Goal: Task Accomplishment & Management: Use online tool/utility

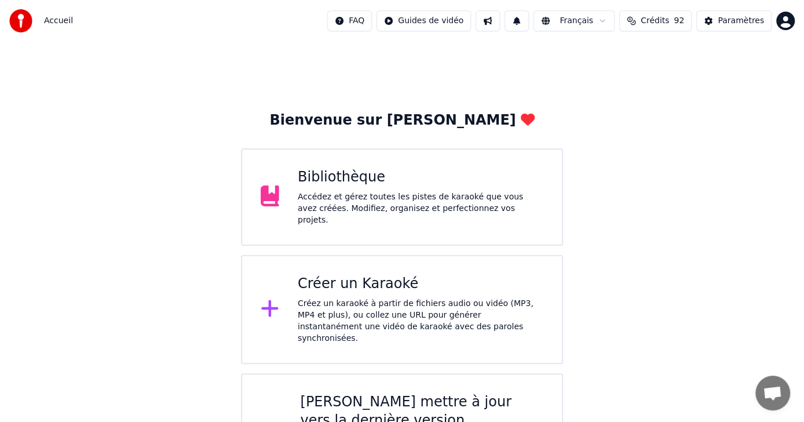
click at [316, 314] on div "Créez un karaoké à partir de fichiers audio ou vidéo (MP3, MP4 et plus), ou col…" at bounding box center [421, 321] width 246 height 46
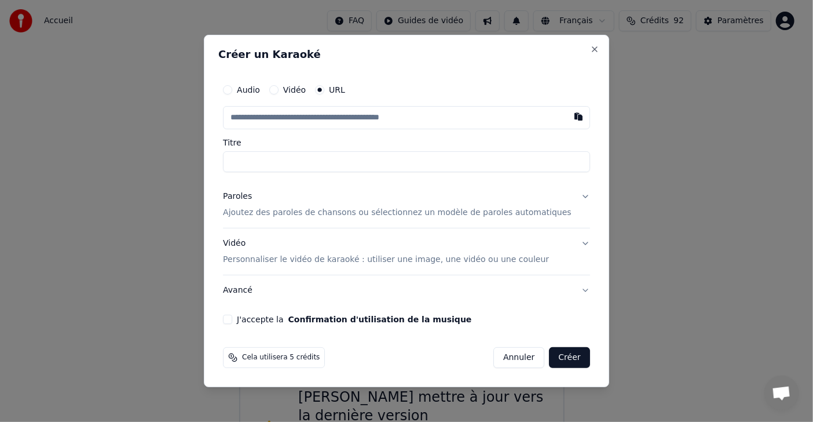
click at [567, 115] on button "button" at bounding box center [578, 116] width 23 height 21
type input "**********"
click at [562, 199] on button "Paroles Ajoutez des paroles de chansons ou sélectionnez un modèle de paroles au…" at bounding box center [406, 204] width 367 height 46
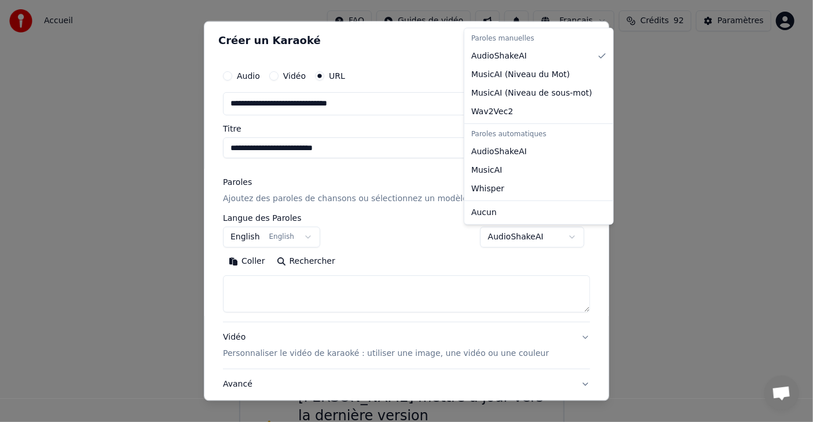
click at [555, 240] on body "**********" at bounding box center [402, 248] width 804 height 496
select select "**********"
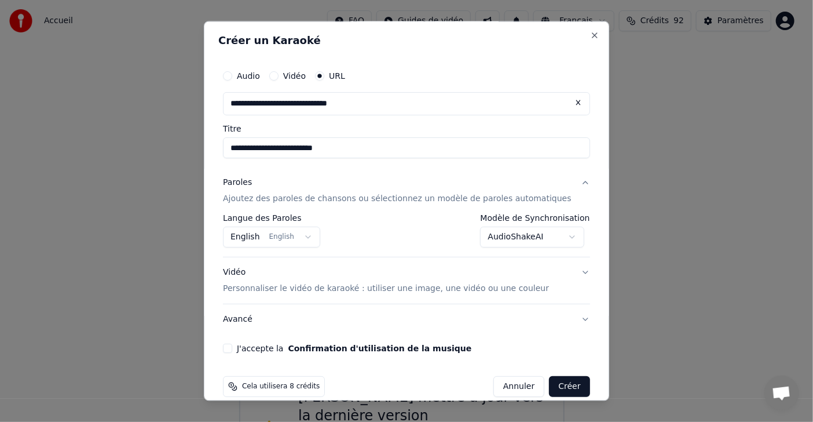
click at [232, 349] on button "J'accepte la Confirmation d'utilisation de la musique" at bounding box center [227, 347] width 9 height 9
click at [302, 239] on button "English English" at bounding box center [271, 236] width 97 height 21
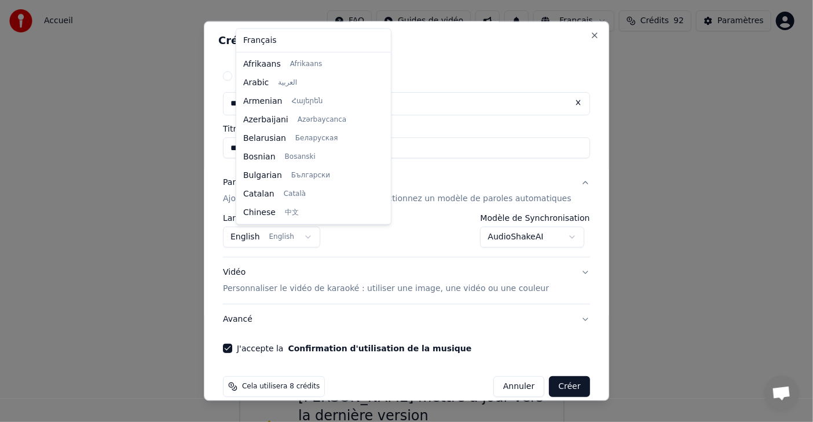
scroll to position [92, 0]
select select "**"
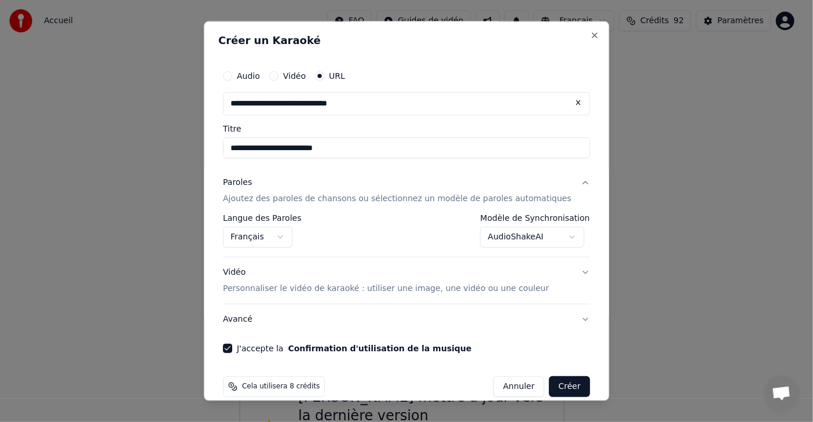
click at [550, 389] on button "Créer" at bounding box center [570, 386] width 41 height 21
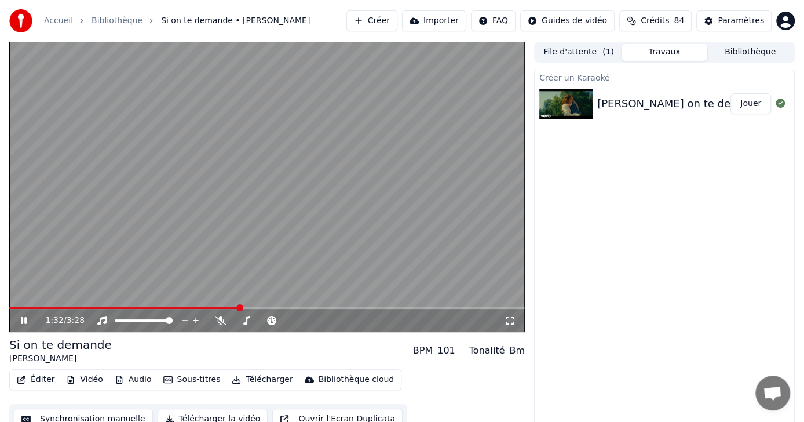
click at [16, 306] on span at bounding box center [124, 307] width 230 height 2
click at [9, 311] on span at bounding box center [12, 307] width 7 height 7
click at [36, 379] on button "Éditer" at bounding box center [35, 379] width 47 height 16
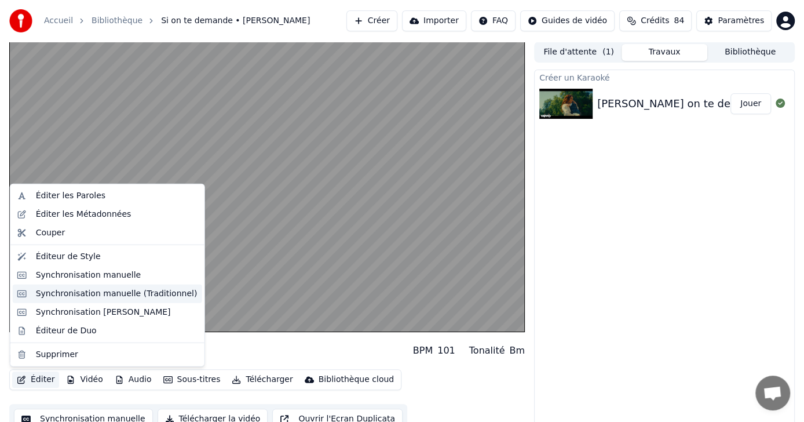
click at [124, 294] on div "Synchronisation manuelle (Traditionnel)" at bounding box center [117, 294] width 162 height 12
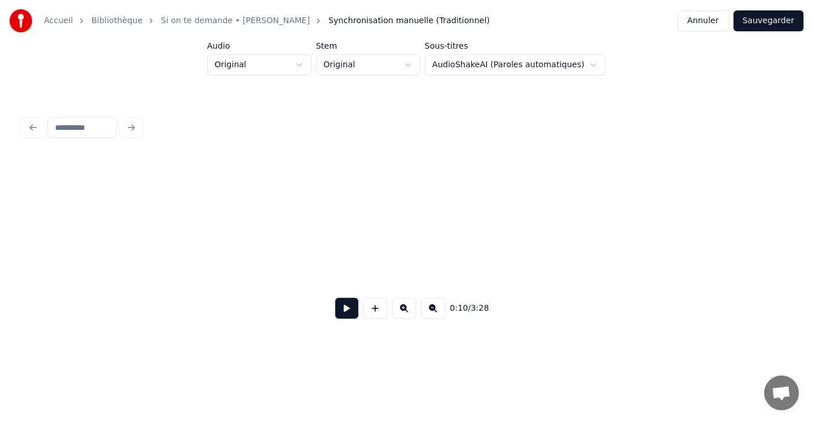
click at [347, 313] on button at bounding box center [346, 308] width 23 height 21
click at [335, 314] on button at bounding box center [346, 308] width 23 height 21
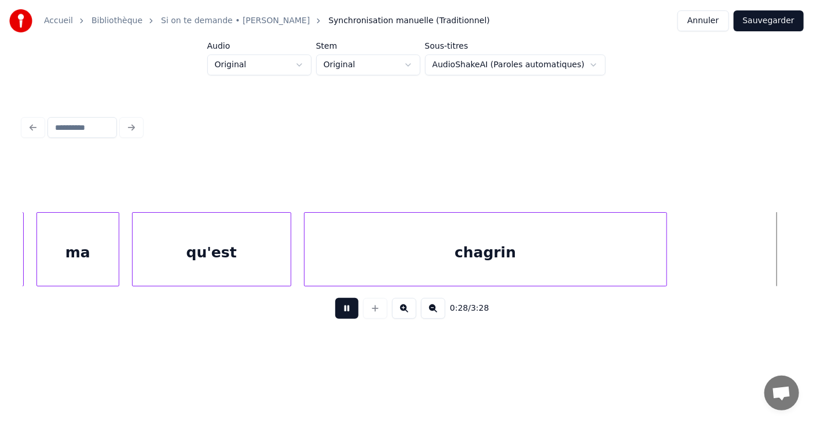
scroll to position [0, 9256]
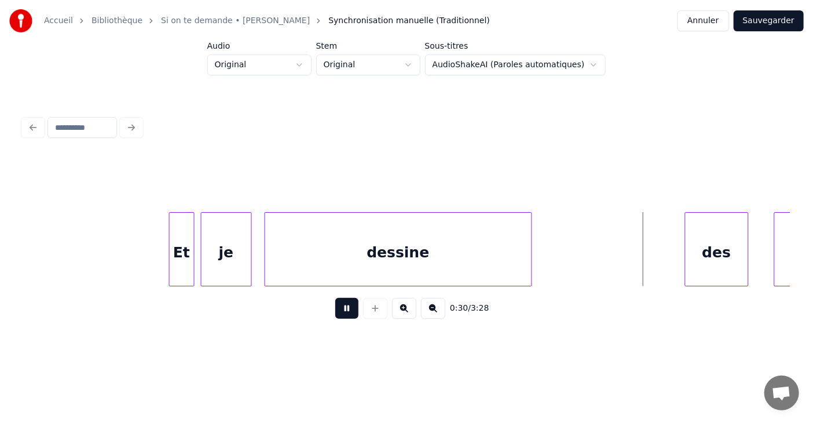
click at [343, 316] on button at bounding box center [346, 308] width 23 height 21
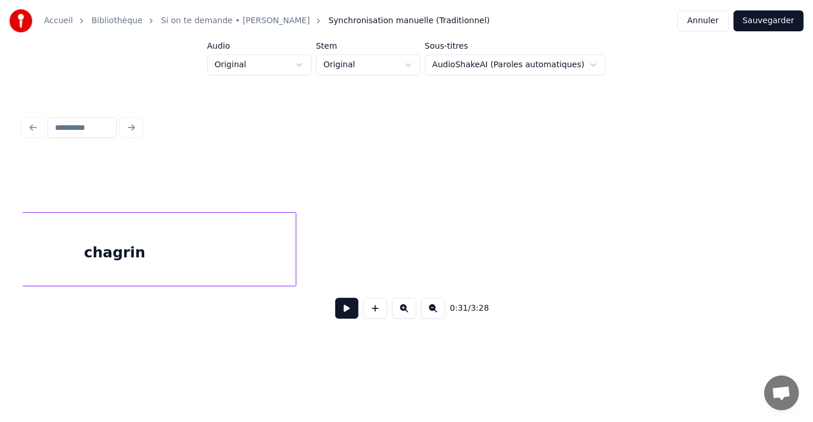
scroll to position [0, 8177]
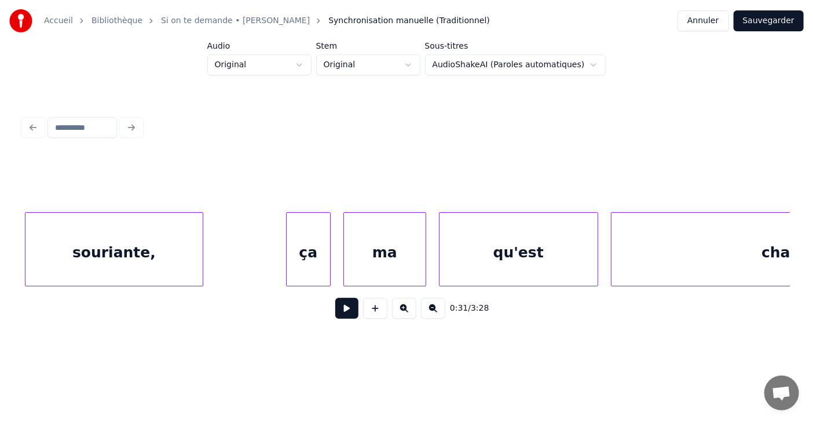
click at [518, 257] on div "qu'est" at bounding box center [518, 252] width 158 height 79
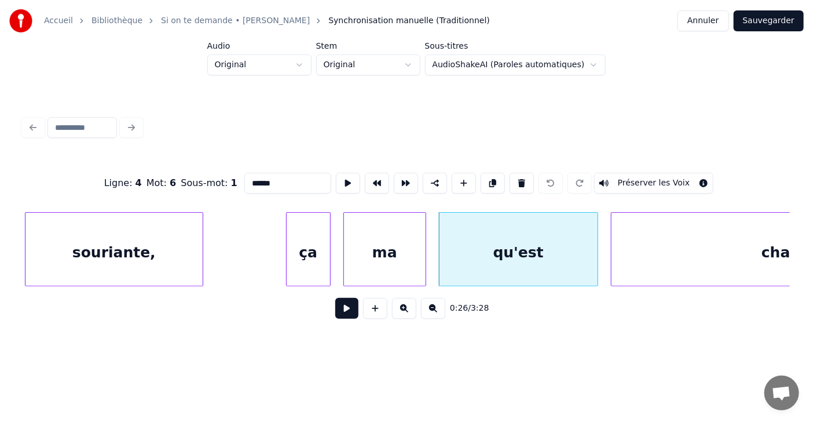
click at [253, 182] on input "******" at bounding box center [287, 183] width 87 height 21
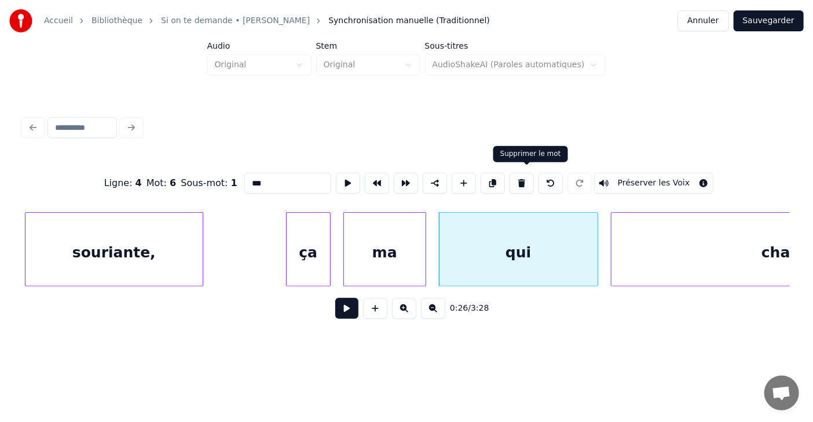
click at [532, 174] on button at bounding box center [522, 183] width 24 height 21
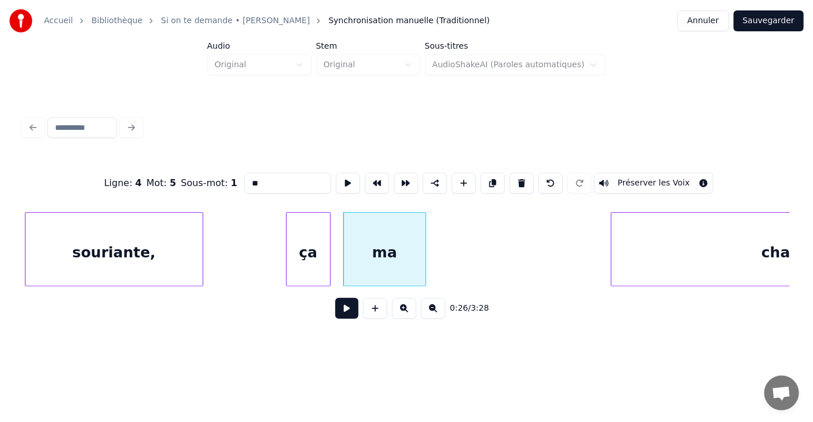
click at [405, 252] on div "ma" at bounding box center [385, 252] width 82 height 79
click at [246, 178] on input "**" at bounding box center [287, 183] width 87 height 21
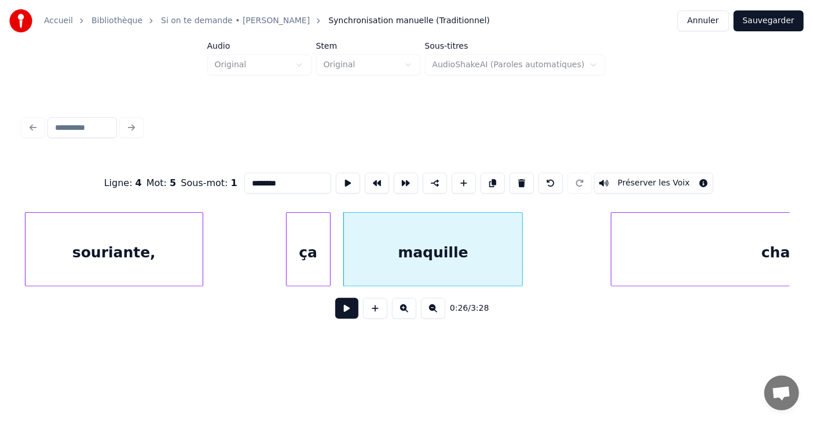
click at [522, 242] on div at bounding box center [520, 249] width 3 height 73
type input "********"
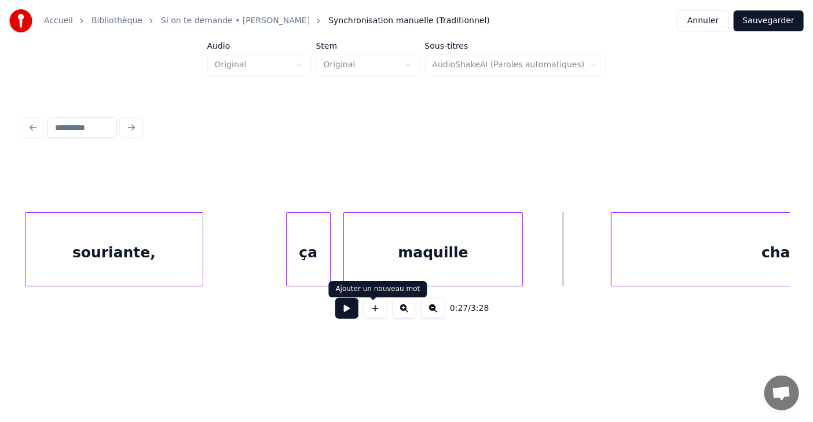
click at [382, 314] on button at bounding box center [375, 308] width 24 height 21
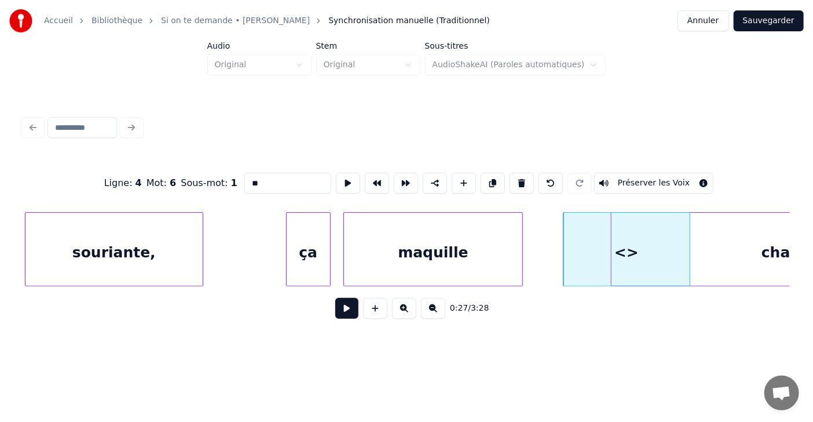
click at [250, 184] on input "**" at bounding box center [287, 183] width 87 height 21
type input "*"
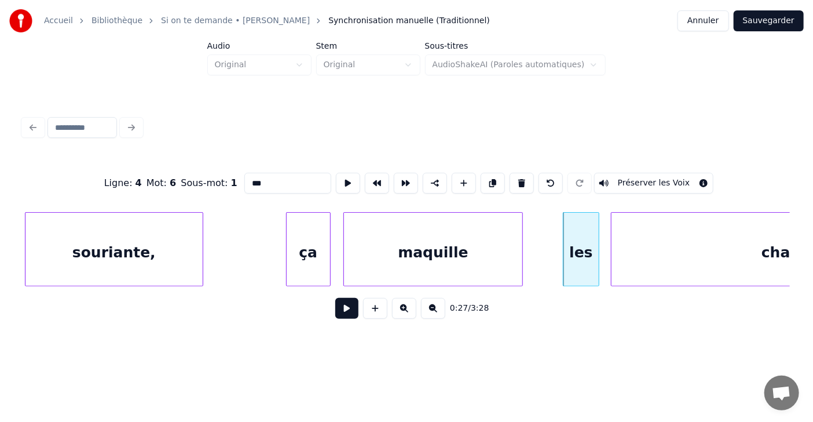
click at [597, 261] on div at bounding box center [596, 249] width 3 height 73
click at [526, 251] on div at bounding box center [527, 249] width 3 height 73
click at [608, 248] on div at bounding box center [606, 249] width 3 height 73
type input "***"
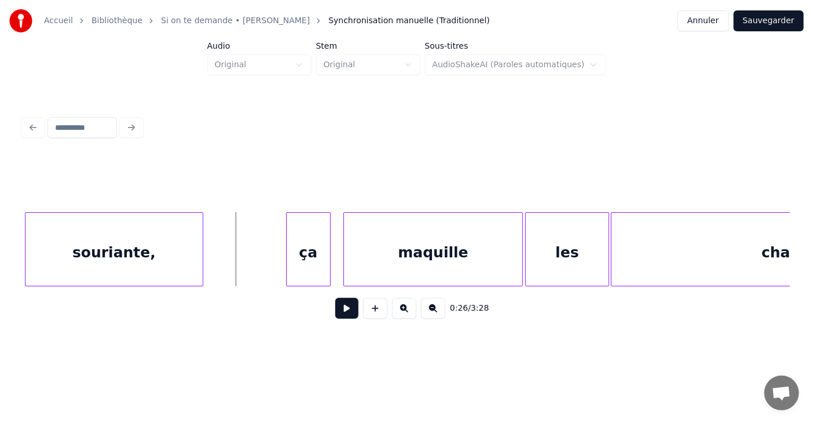
click at [338, 307] on button at bounding box center [346, 308] width 23 height 21
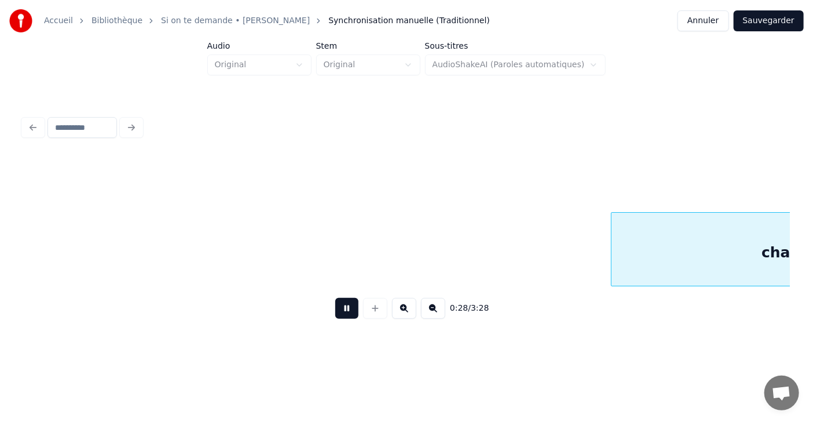
scroll to position [0, 8943]
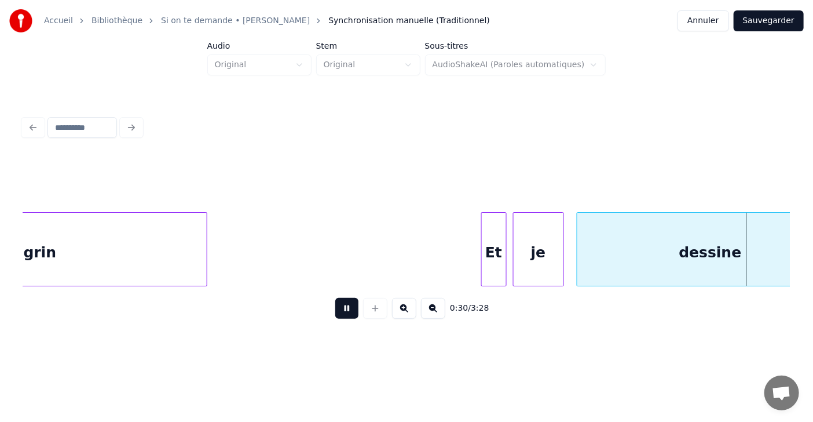
click at [338, 307] on button at bounding box center [346, 308] width 23 height 21
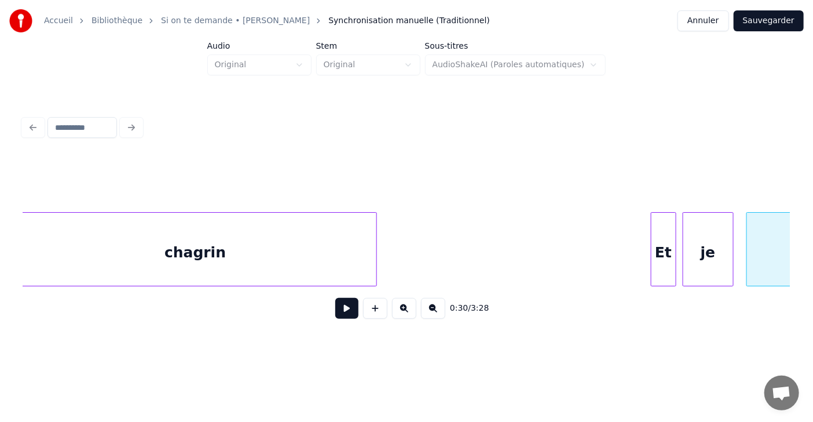
scroll to position [0, 8751]
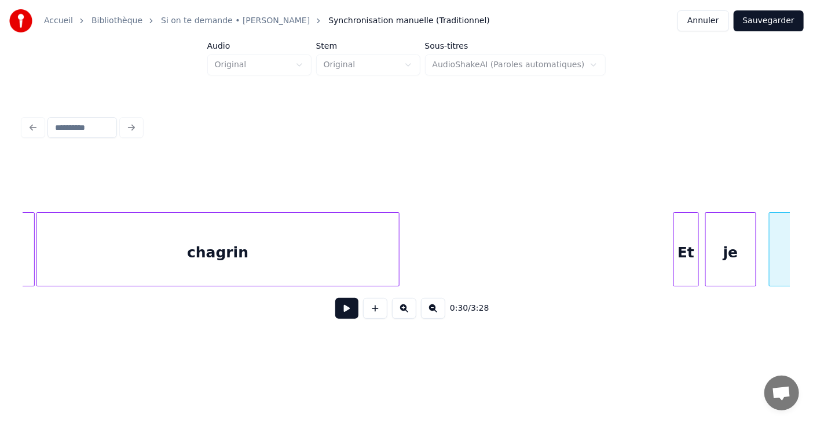
click at [280, 254] on div "chagrin" at bounding box center [218, 252] width 362 height 79
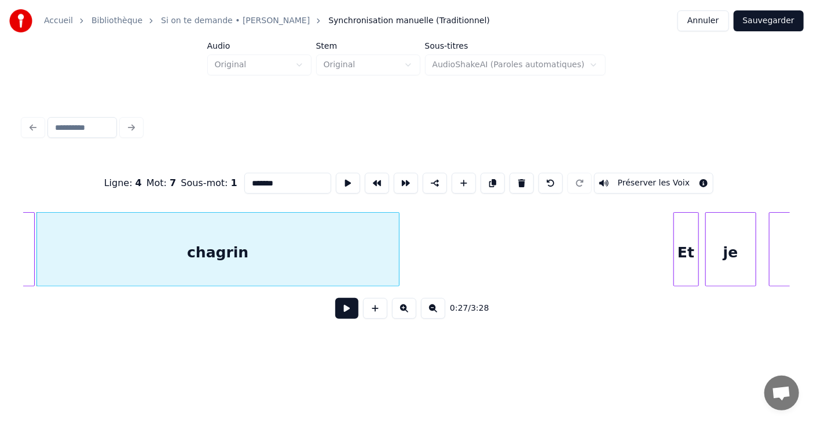
click at [260, 173] on input "*******" at bounding box center [287, 183] width 87 height 21
type input "********"
click at [339, 318] on button at bounding box center [346, 308] width 23 height 21
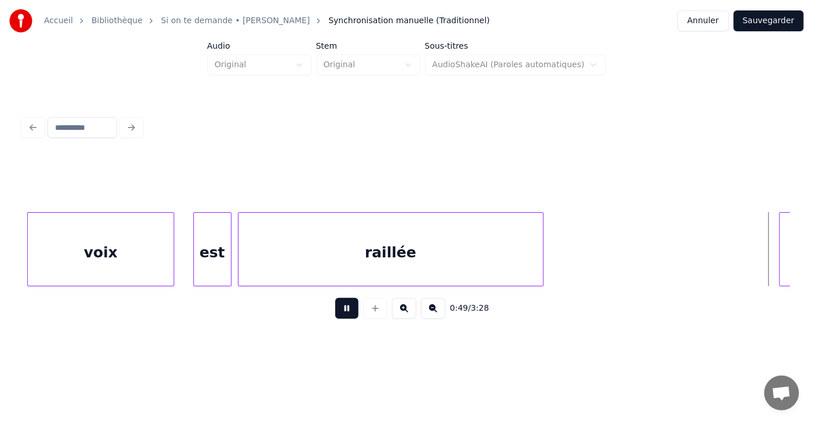
scroll to position [0, 15690]
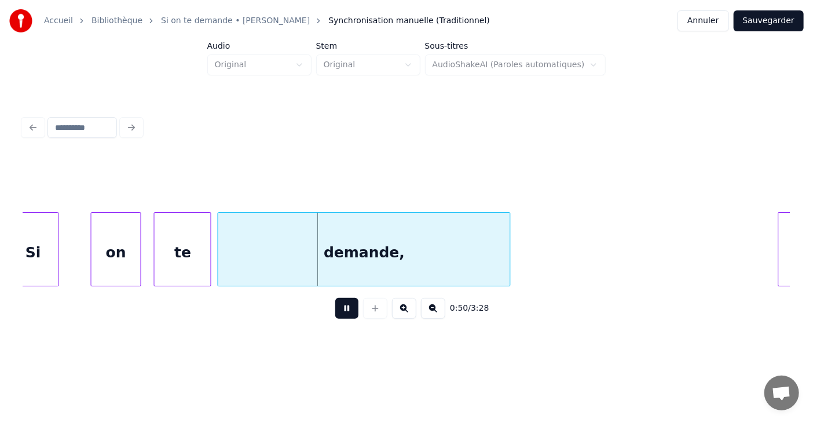
click at [339, 318] on button at bounding box center [346, 308] width 23 height 21
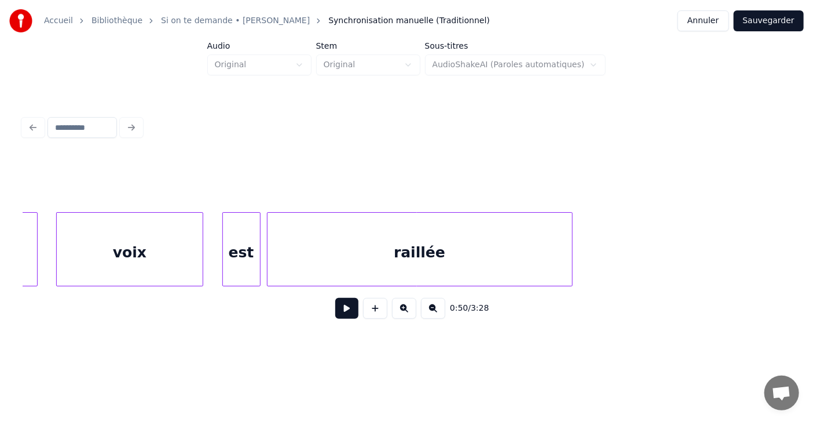
scroll to position [0, 14822]
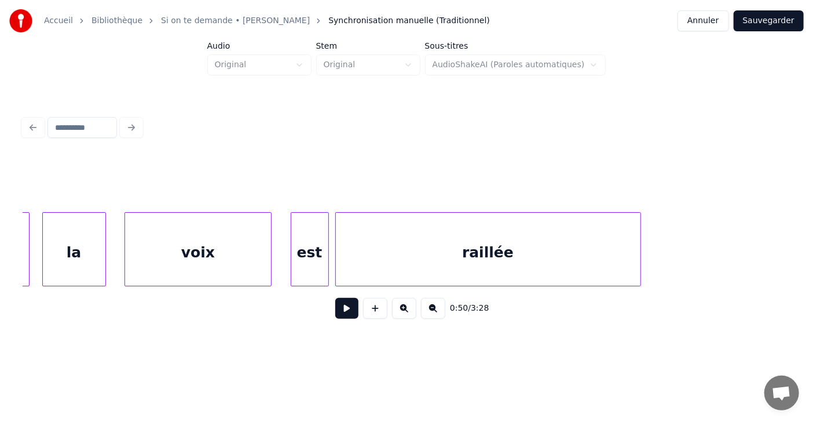
click at [314, 250] on div "est" at bounding box center [309, 252] width 37 height 79
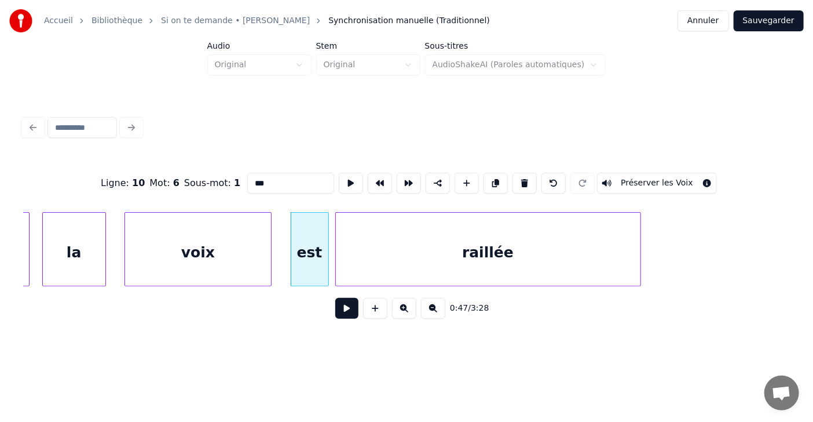
click at [247, 178] on input "***" at bounding box center [290, 183] width 87 height 21
click at [455, 261] on div "raillée" at bounding box center [488, 252] width 305 height 79
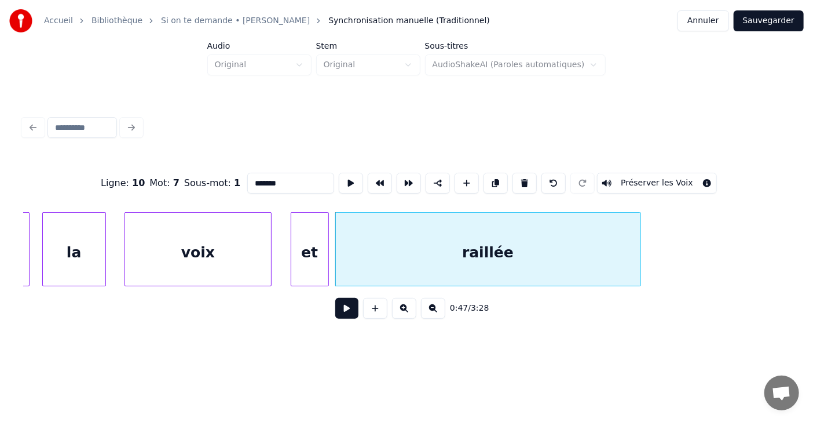
click at [316, 255] on div "et" at bounding box center [309, 252] width 37 height 79
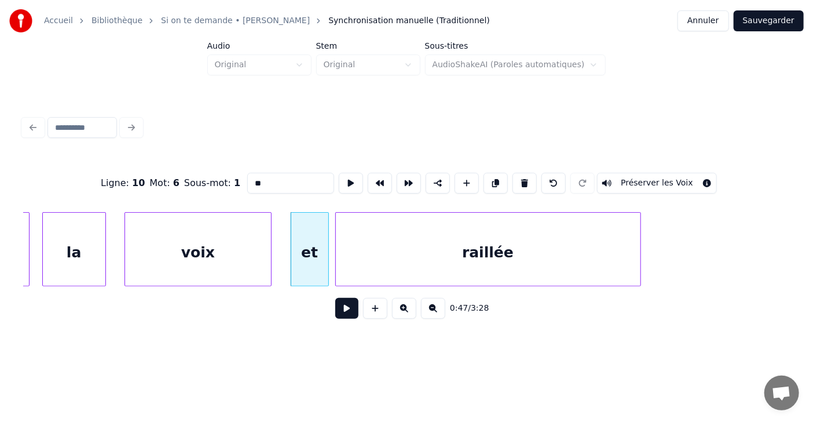
click at [529, 178] on button at bounding box center [524, 183] width 24 height 21
type input "*******"
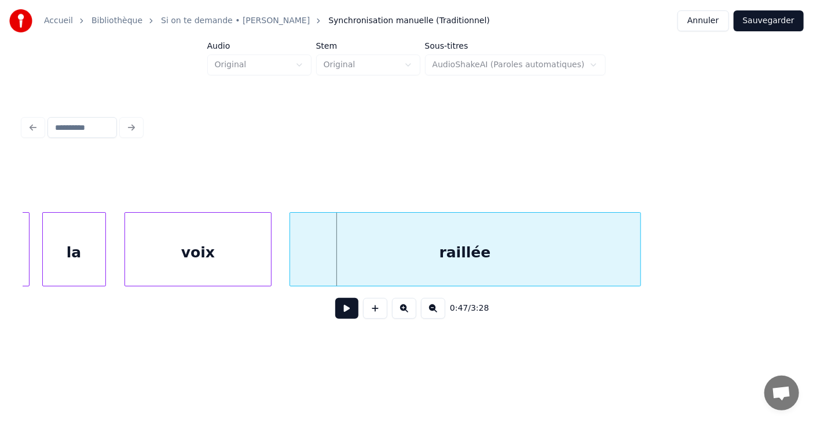
click at [294, 252] on div at bounding box center [291, 249] width 3 height 73
click at [446, 258] on div "raillée" at bounding box center [467, 252] width 346 height 79
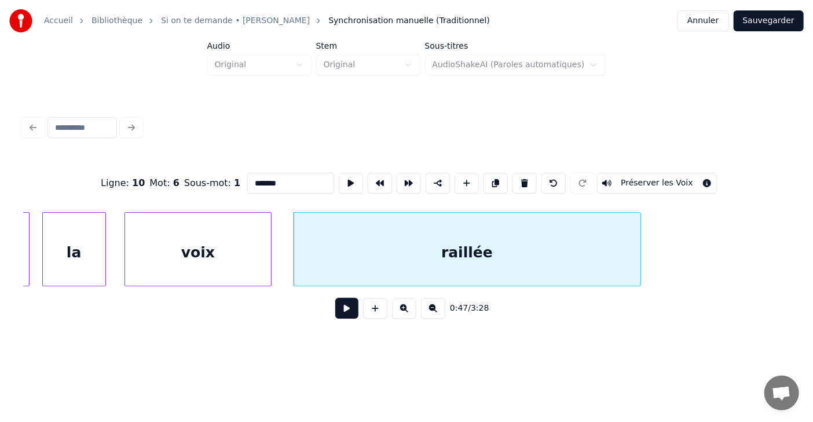
click at [247, 180] on input "*******" at bounding box center [290, 183] width 87 height 21
click at [409, 267] on div "éraillée" at bounding box center [465, 252] width 346 height 79
type input "********"
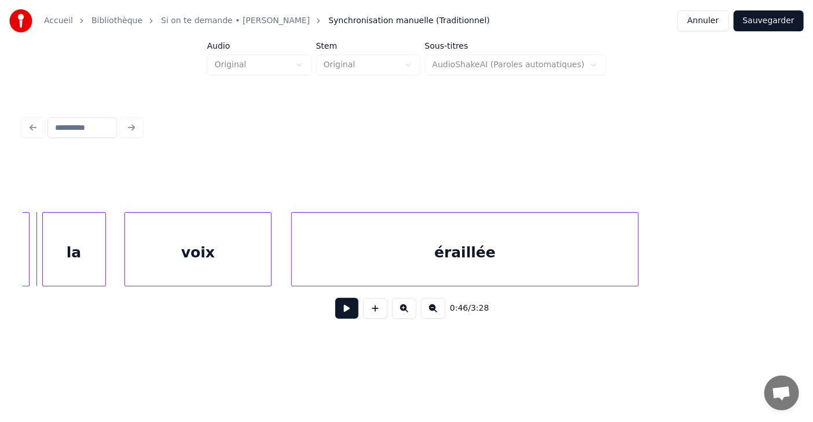
click at [338, 316] on button at bounding box center [346, 308] width 23 height 21
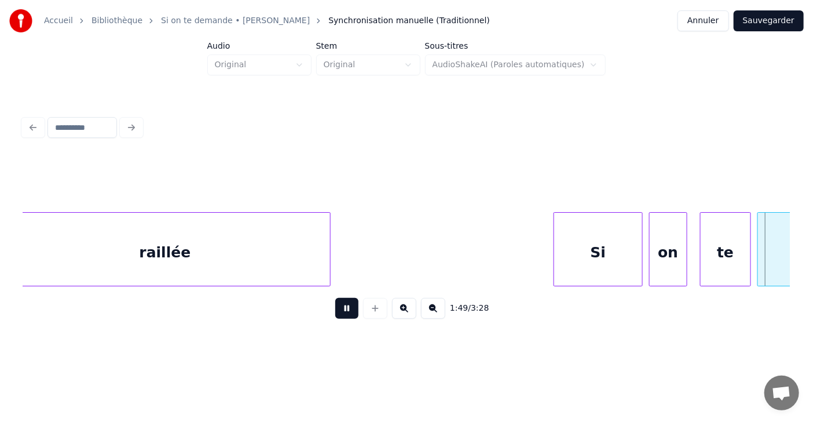
scroll to position [0, 34837]
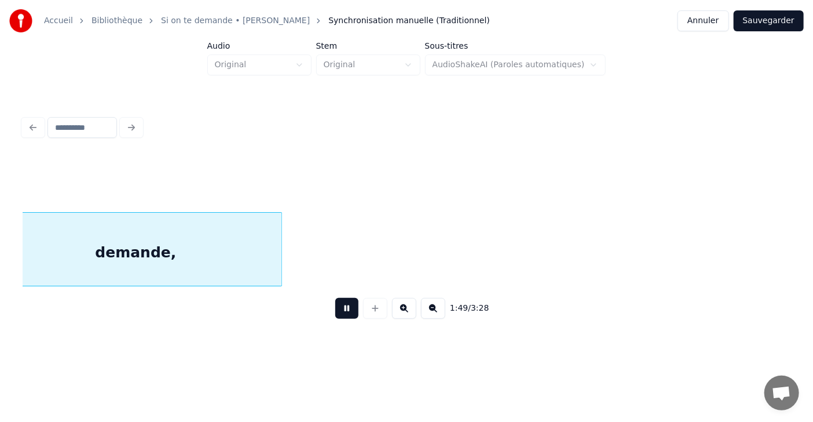
click at [350, 318] on button at bounding box center [346, 308] width 23 height 21
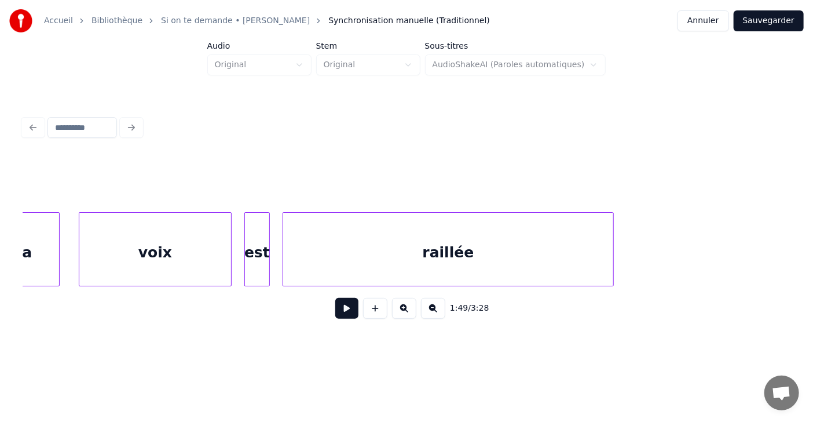
scroll to position [0, 33694]
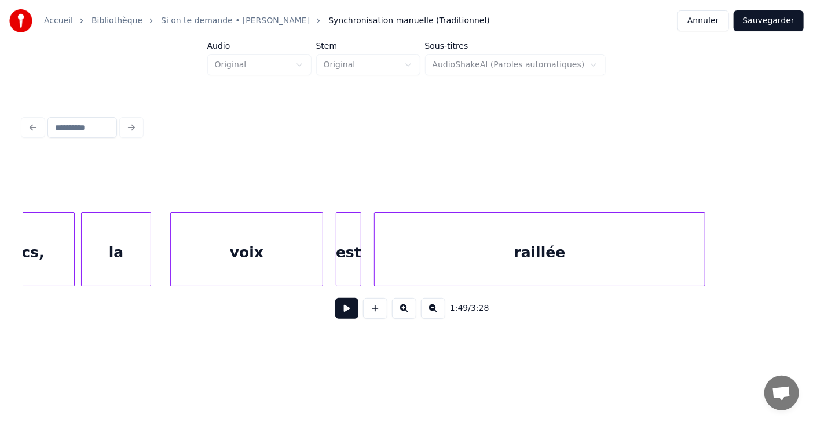
click at [356, 251] on div "est" at bounding box center [348, 252] width 24 height 79
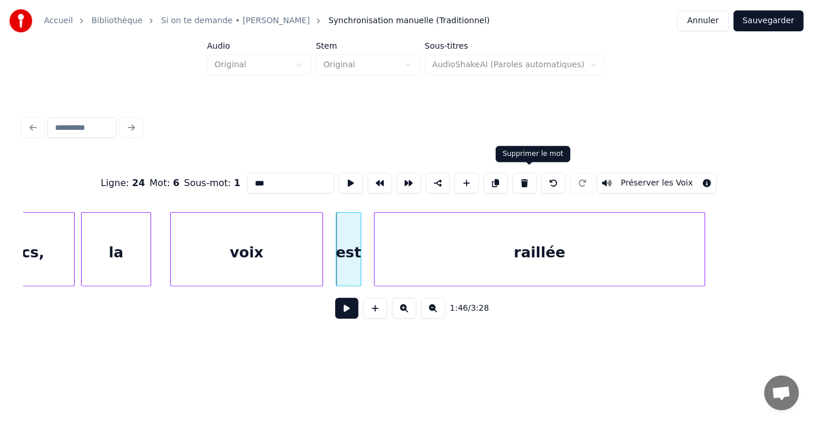
click at [527, 177] on button at bounding box center [524, 183] width 24 height 21
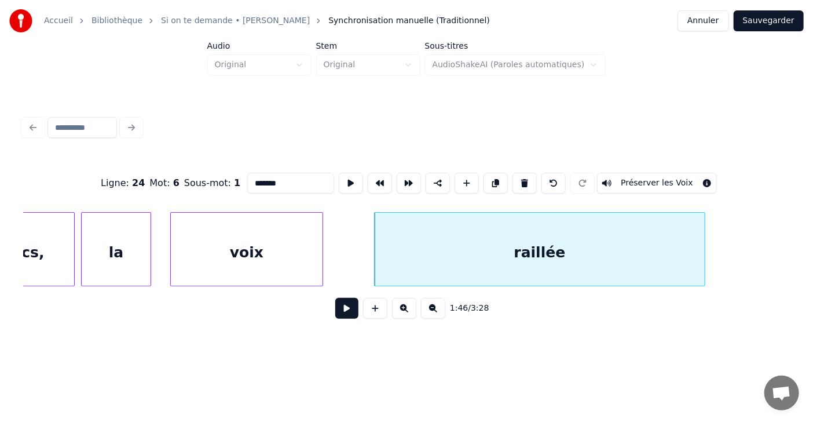
click at [519, 250] on div "raillée" at bounding box center [540, 252] width 330 height 79
click at [247, 177] on input "*******" at bounding box center [290, 183] width 87 height 21
click at [341, 255] on div at bounding box center [340, 249] width 3 height 73
click at [49, 257] on div "secs," at bounding box center [23, 252] width 101 height 79
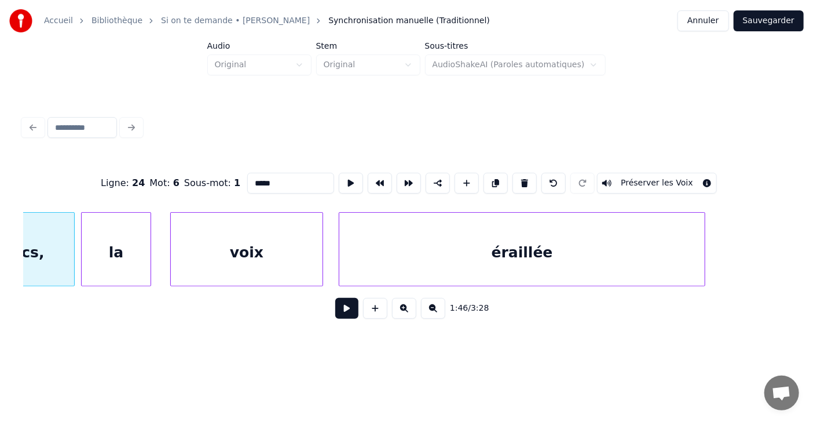
scroll to position [0, 33643]
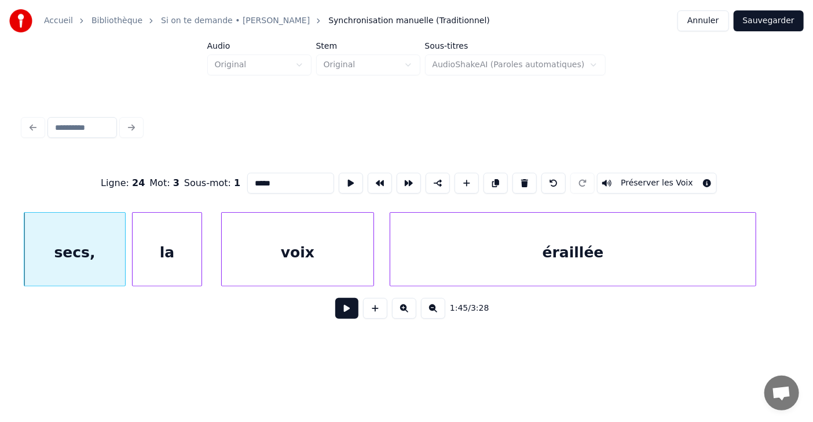
type input "*****"
click at [347, 310] on button at bounding box center [346, 308] width 23 height 21
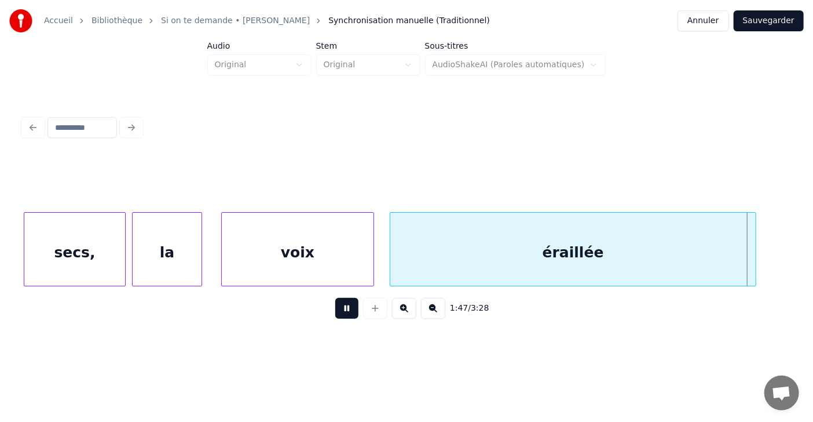
scroll to position [0, 34409]
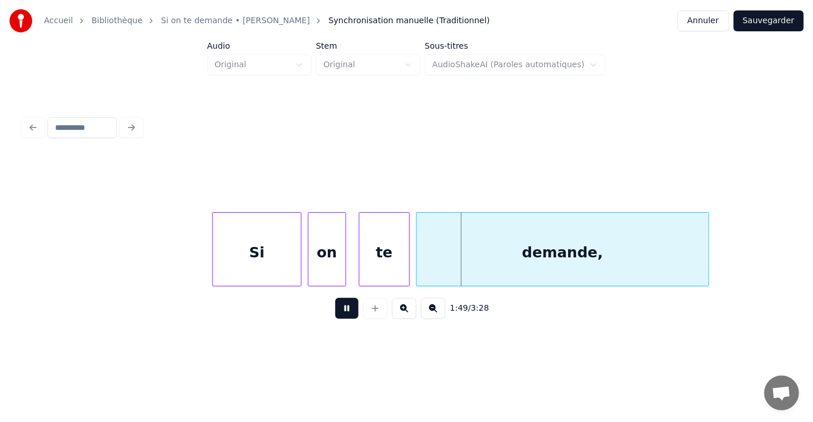
click at [347, 310] on button at bounding box center [346, 308] width 23 height 21
click at [189, 255] on div at bounding box center [189, 249] width 3 height 73
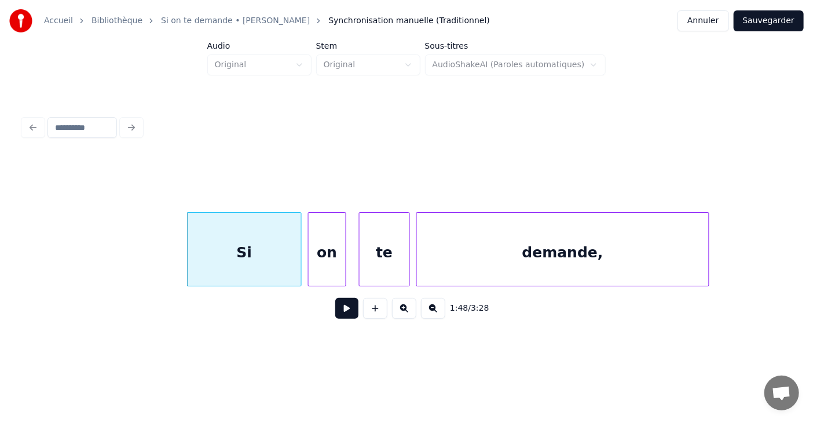
click at [335, 317] on button at bounding box center [346, 308] width 23 height 21
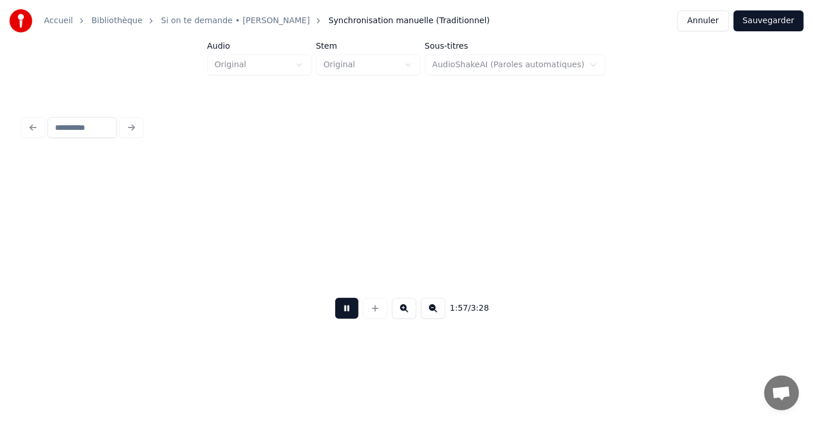
scroll to position [0, 37484]
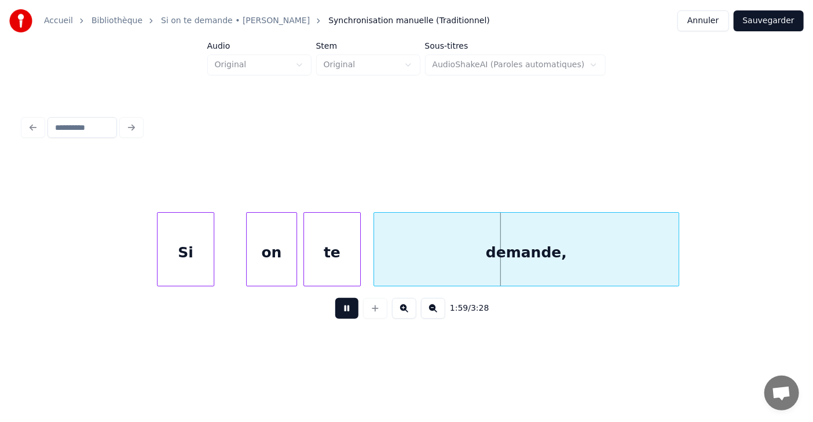
click at [335, 317] on button at bounding box center [346, 308] width 23 height 21
click at [135, 261] on div at bounding box center [134, 249] width 3 height 73
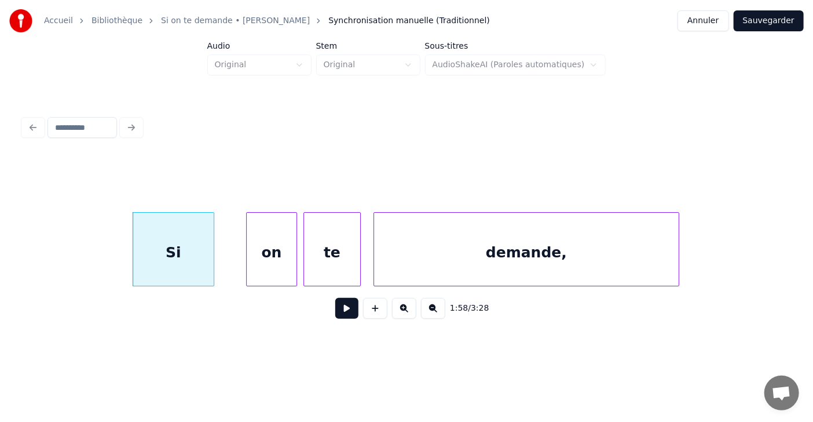
click at [335, 314] on button at bounding box center [346, 308] width 23 height 21
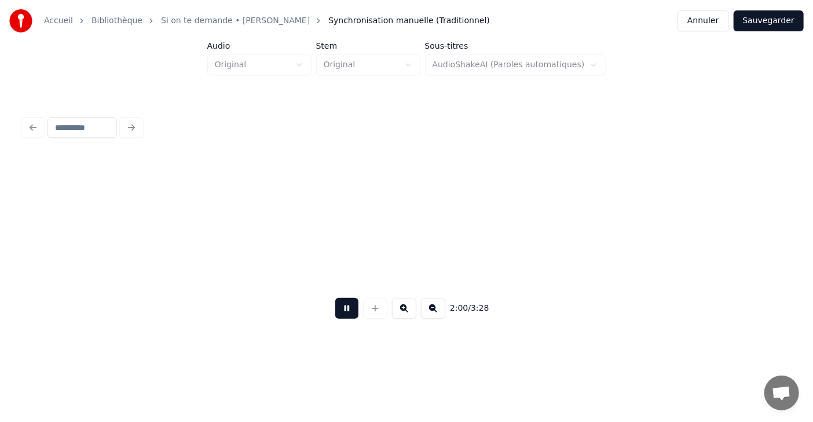
click at [335, 314] on button at bounding box center [346, 308] width 23 height 21
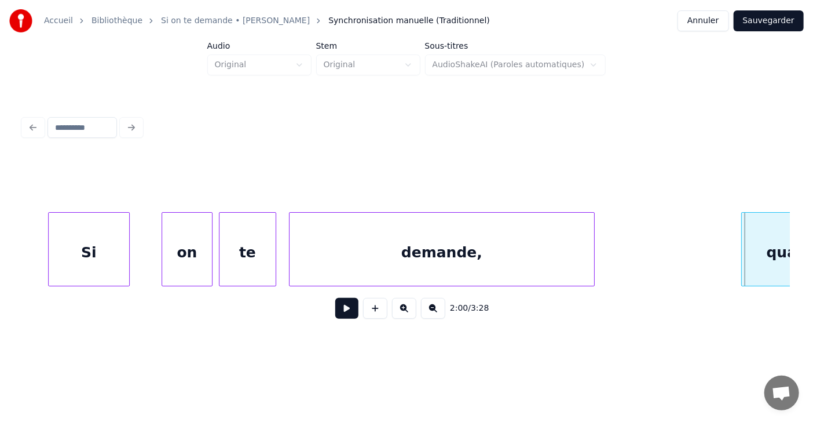
scroll to position [0, 37523]
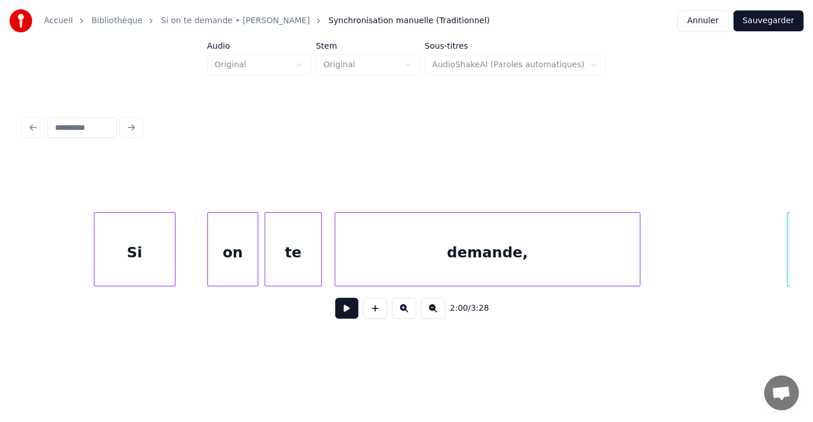
click at [335, 316] on button at bounding box center [346, 308] width 23 height 21
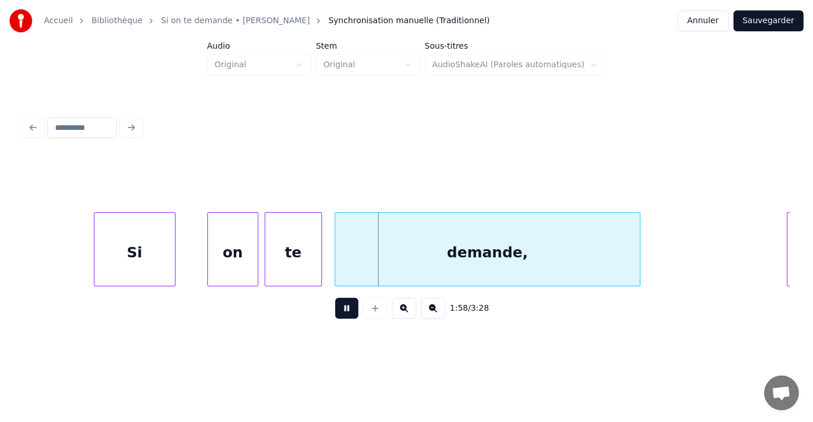
click at [335, 316] on button at bounding box center [346, 308] width 23 height 21
click at [189, 252] on div at bounding box center [190, 249] width 3 height 73
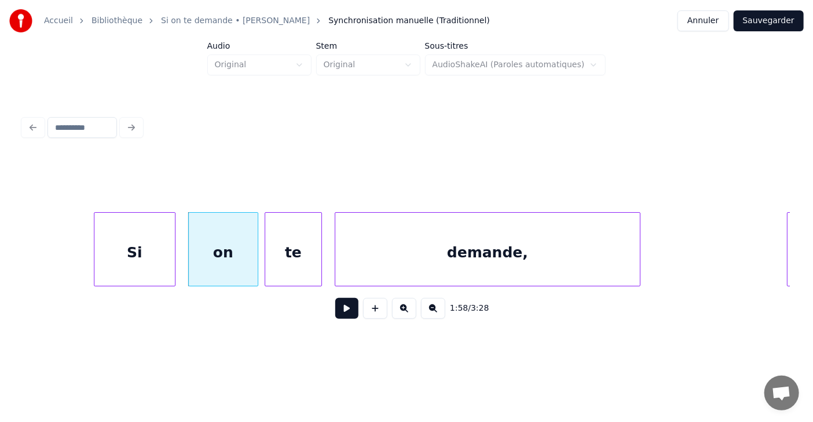
click at [337, 313] on button at bounding box center [346, 308] width 23 height 21
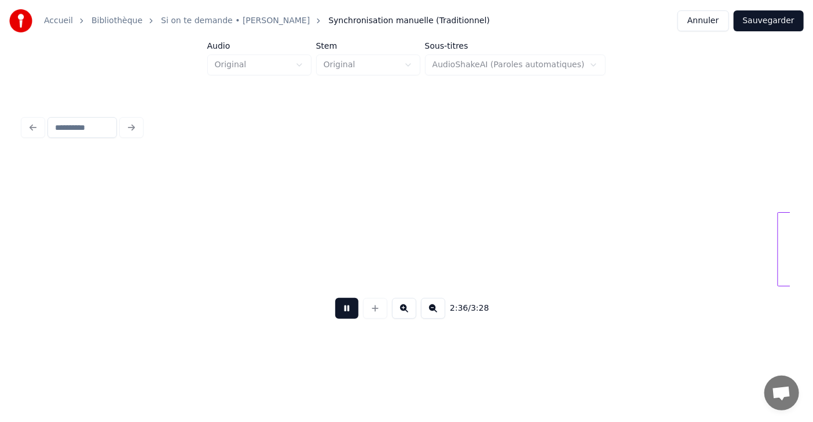
scroll to position [0, 49830]
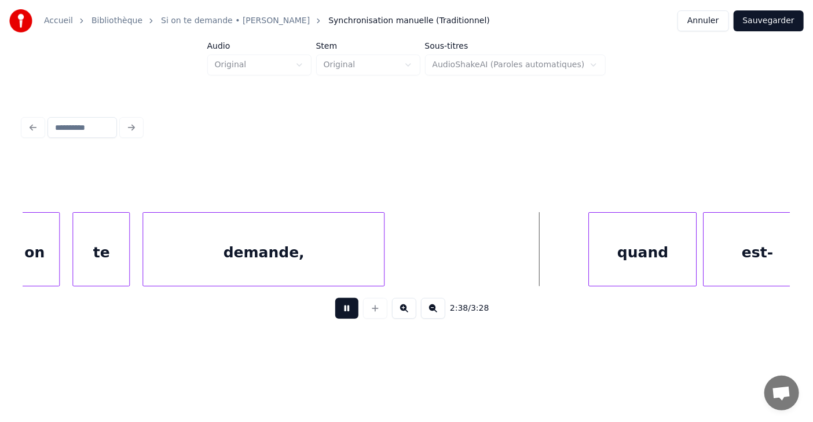
click at [337, 313] on button at bounding box center [346, 308] width 23 height 21
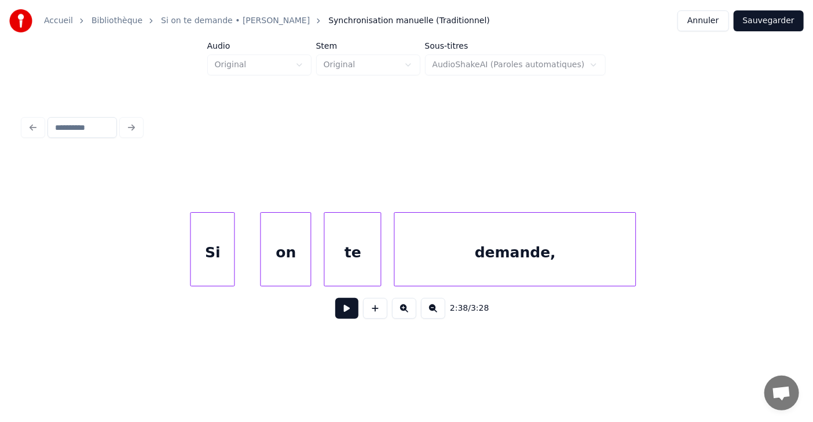
scroll to position [0, 49509]
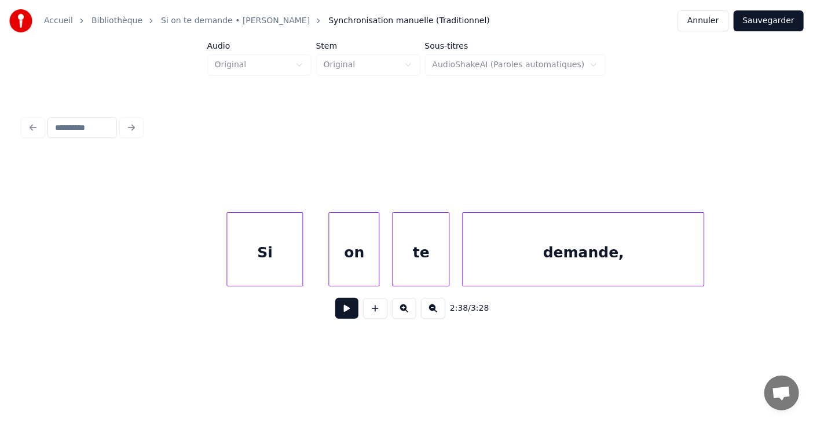
click at [228, 249] on div at bounding box center [229, 249] width 3 height 73
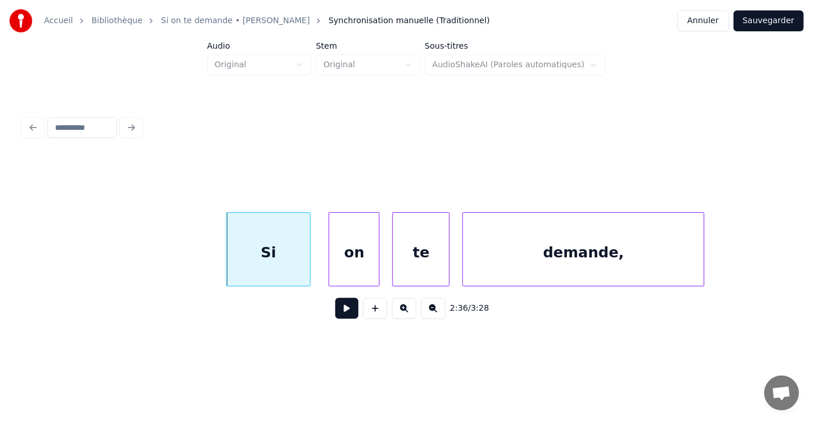
click at [310, 251] on div at bounding box center [308, 249] width 3 height 73
click at [341, 313] on button at bounding box center [346, 308] width 23 height 21
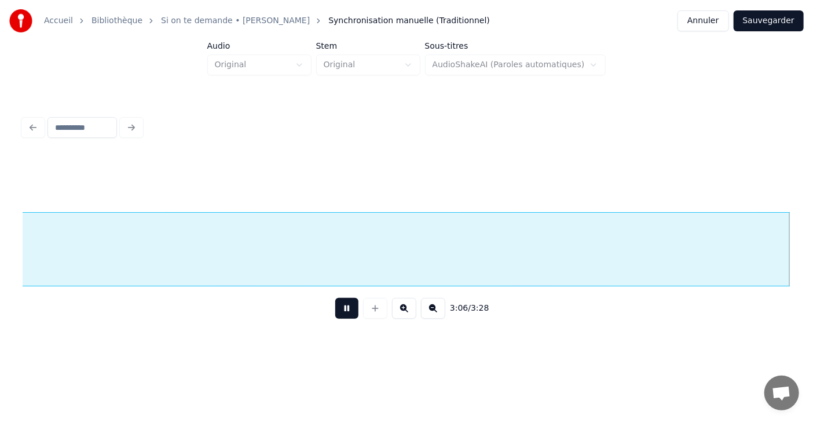
scroll to position [0, 59522]
click at [341, 313] on button at bounding box center [346, 308] width 23 height 21
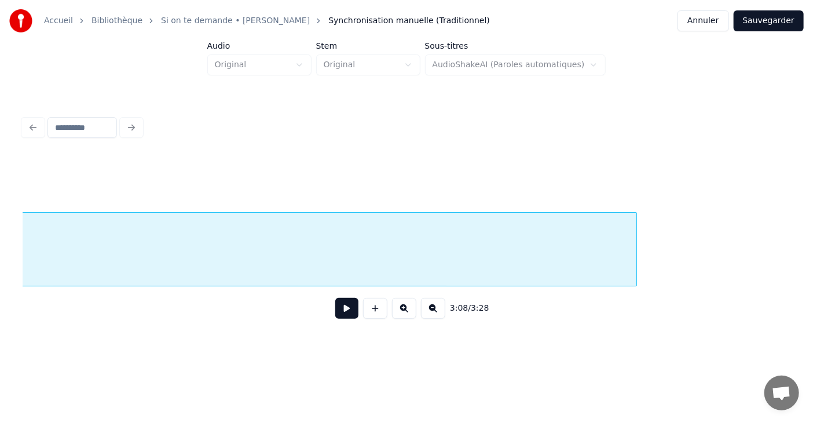
scroll to position [0, 62677]
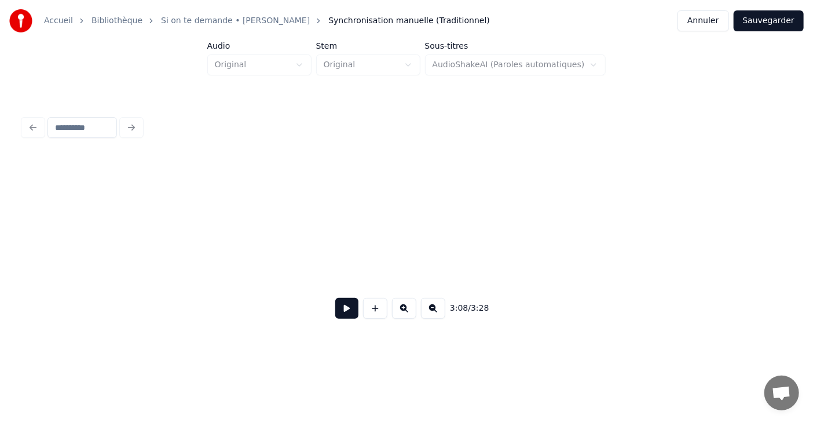
click at [0, 288] on div "Accueil Bibliothèque Si on te demande • Amel Bent Synchronisation manuelle (Tra…" at bounding box center [406, 173] width 813 height 347
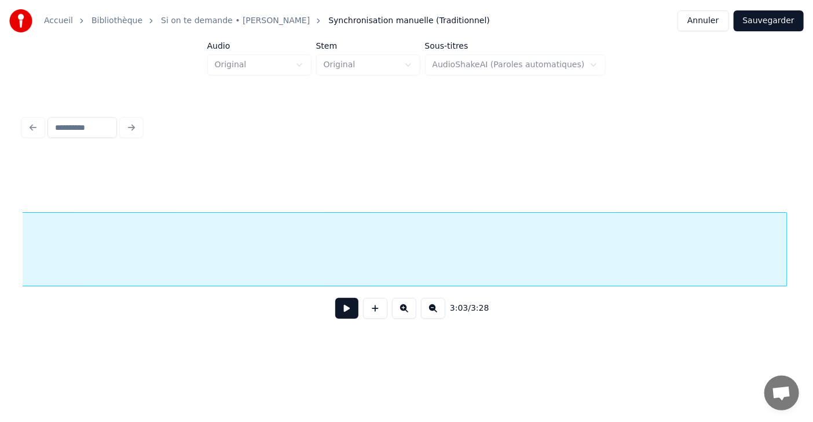
scroll to position [0, 62207]
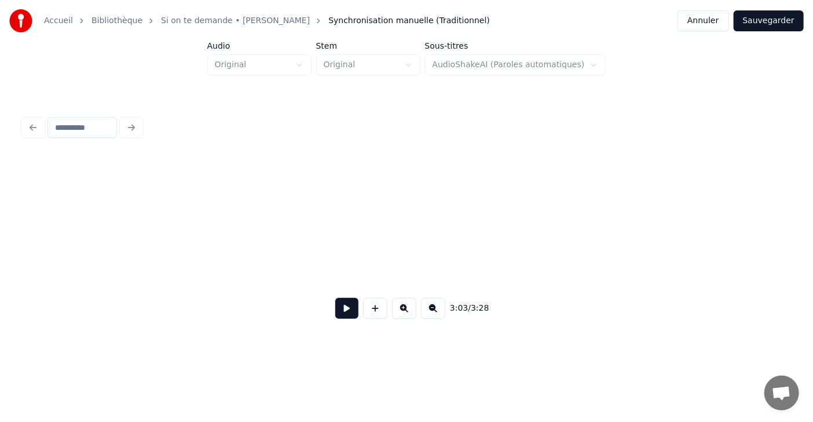
click at [0, 279] on div "Accueil Bibliothèque Si on te demande • Amel Bent Synchronisation manuelle (Tra…" at bounding box center [406, 173] width 813 height 347
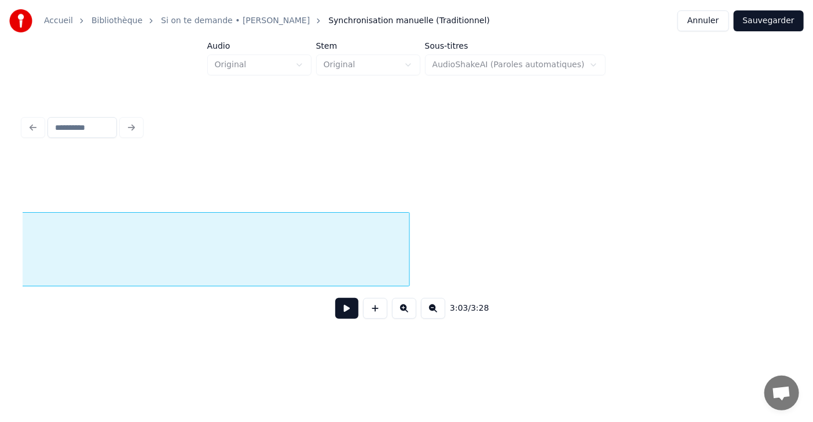
scroll to position [0, 61846]
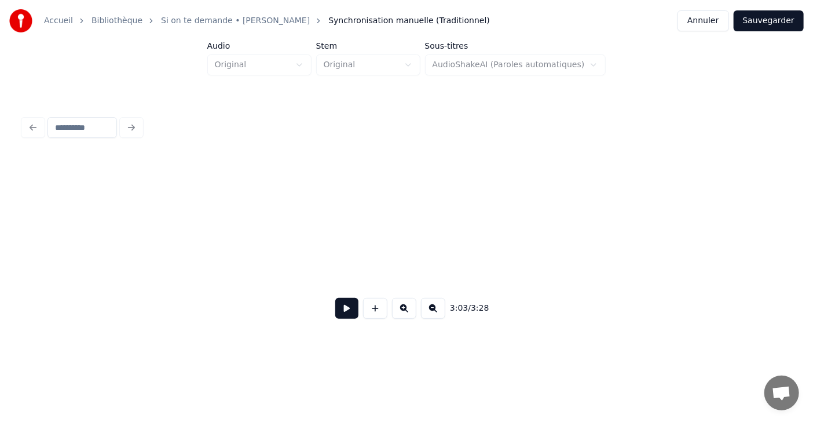
click at [0, 273] on div "Accueil Bibliothèque Si on te demande • Amel Bent Synchronisation manuelle (Tra…" at bounding box center [406, 173] width 813 height 347
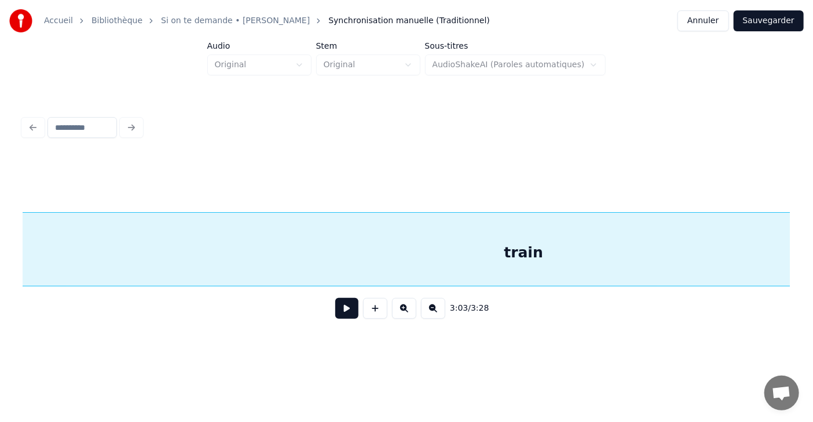
scroll to position [0, 58141]
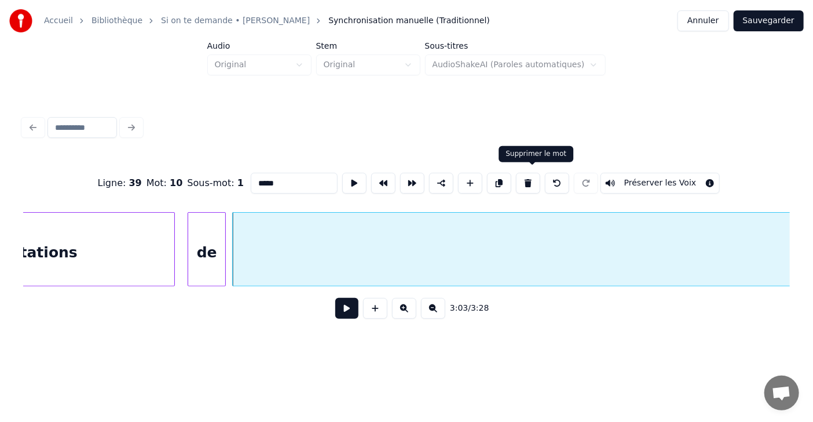
click at [533, 182] on button at bounding box center [528, 183] width 24 height 21
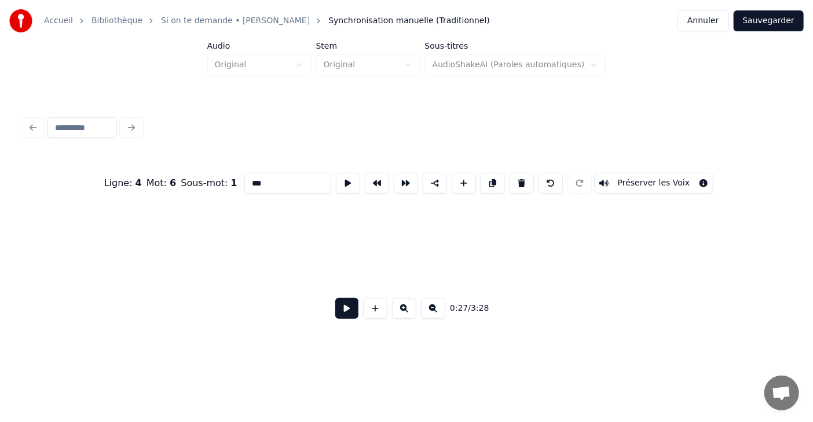
type input "***"
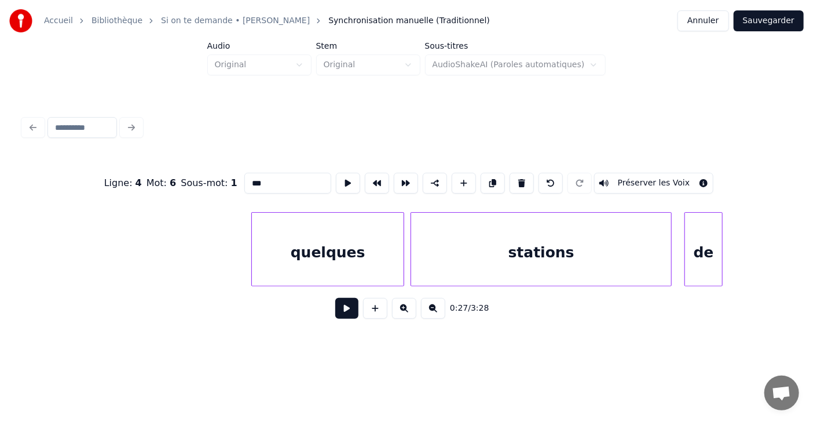
scroll to position [0, 58006]
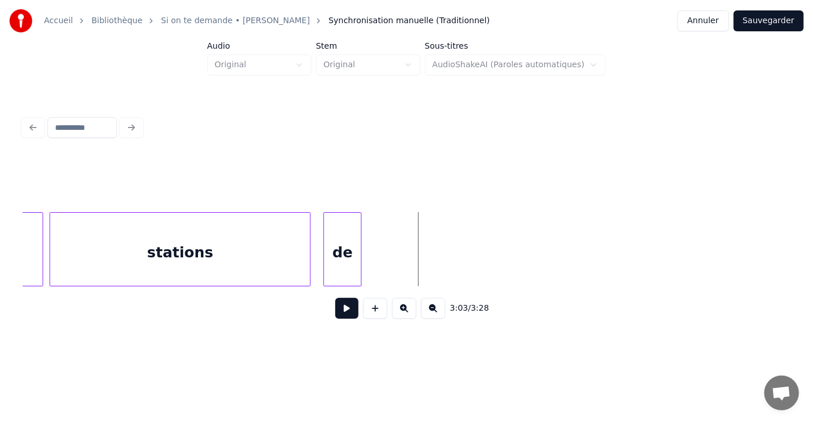
click at [377, 317] on button at bounding box center [375, 308] width 24 height 21
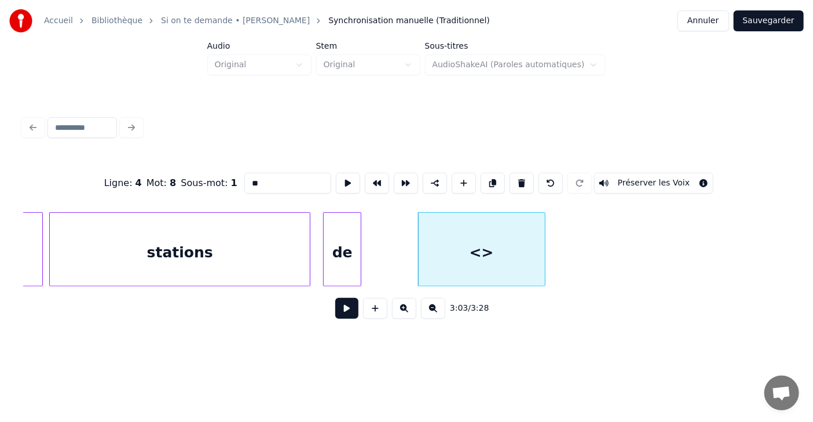
click at [244, 178] on input "**" at bounding box center [287, 183] width 87 height 21
type input "*"
click at [410, 257] on div at bounding box center [411, 249] width 3 height 73
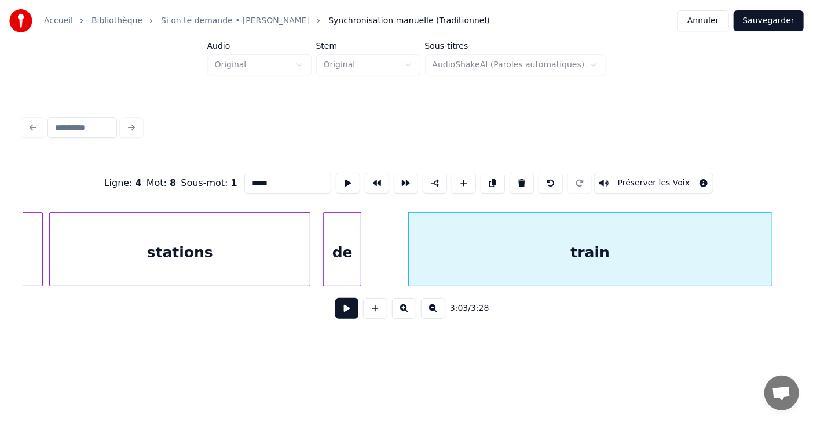
click at [769, 247] on div at bounding box center [769, 249] width 3 height 73
click at [72, 255] on div "stations" at bounding box center [180, 252] width 260 height 79
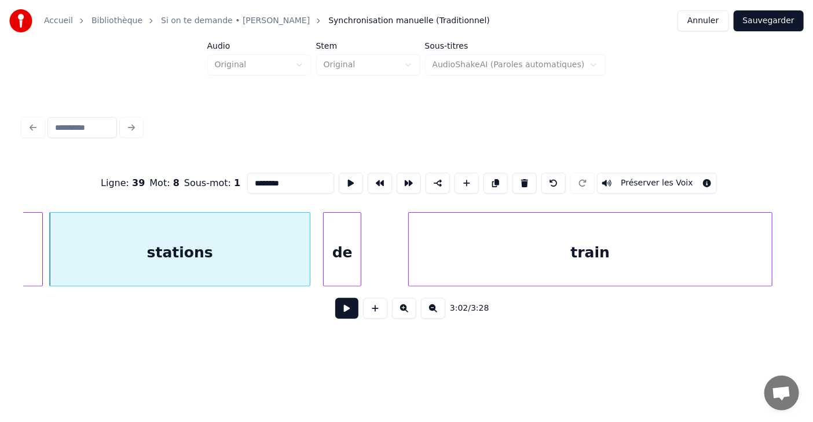
type input "********"
click at [344, 312] on button at bounding box center [346, 308] width 23 height 21
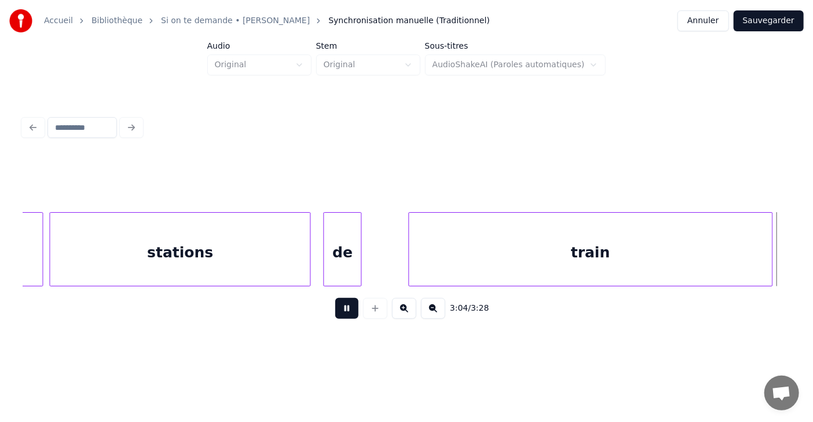
scroll to position [0, 58778]
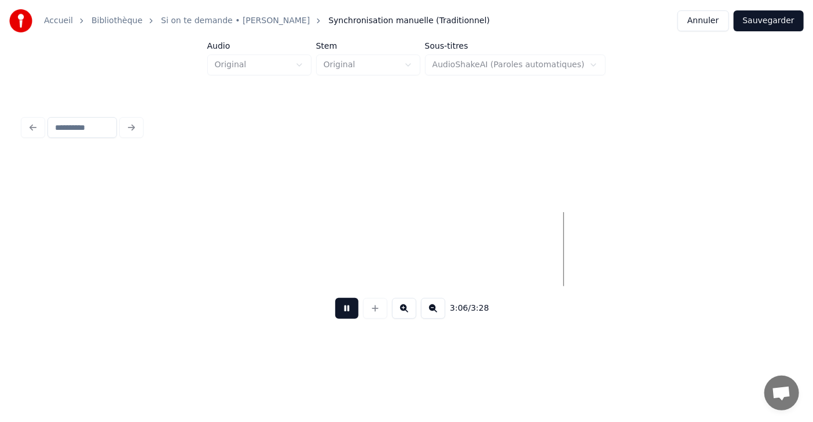
click at [344, 312] on button at bounding box center [346, 308] width 23 height 21
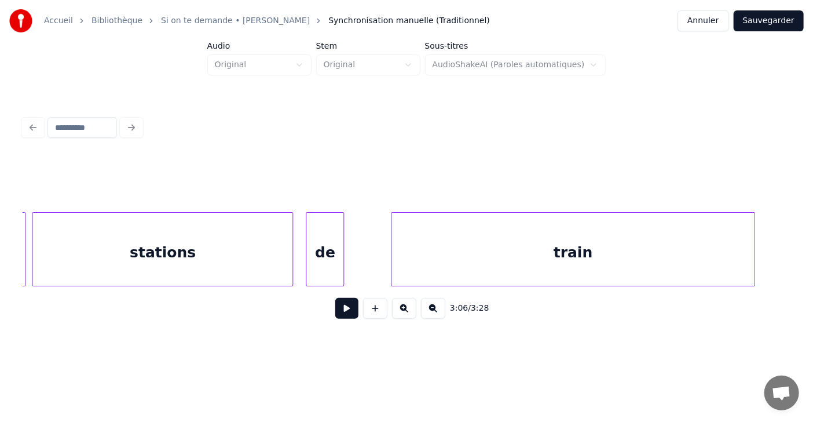
scroll to position [0, 57954]
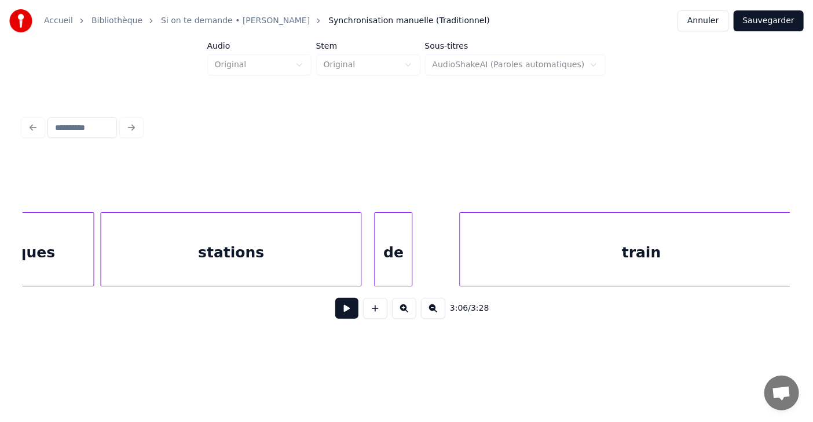
click at [47, 248] on div "quelques" at bounding box center [18, 252] width 152 height 79
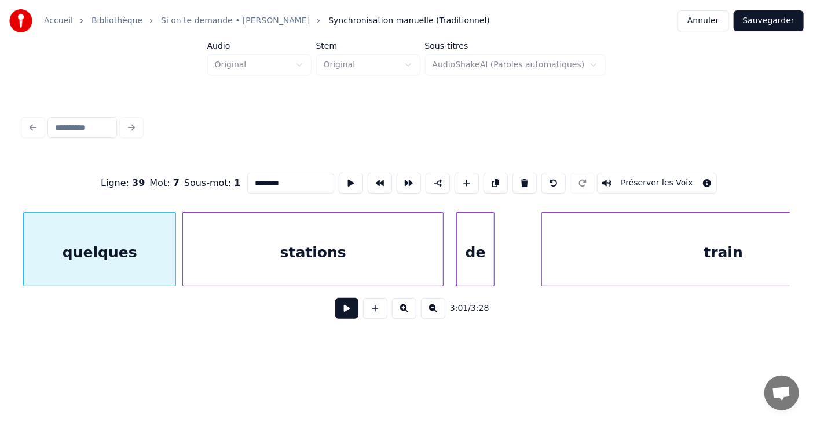
click at [343, 310] on button at bounding box center [346, 308] width 23 height 21
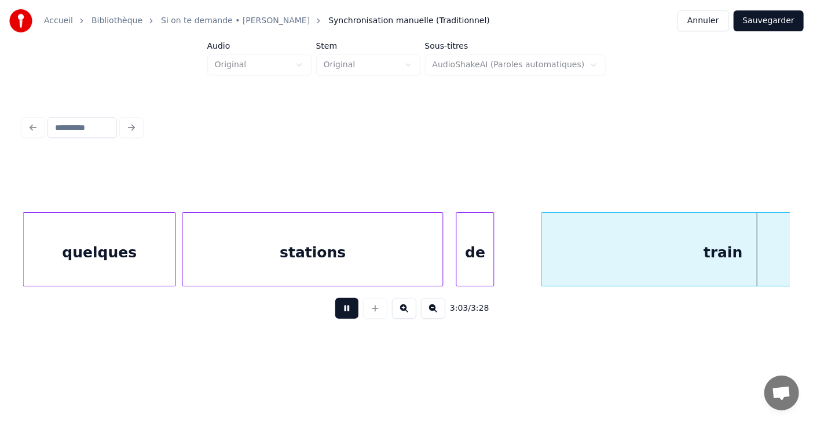
scroll to position [0, 58641]
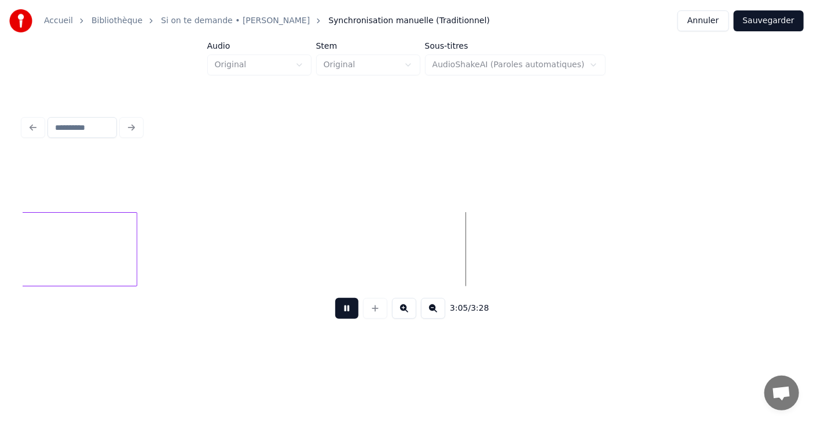
click at [343, 310] on button at bounding box center [346, 308] width 23 height 21
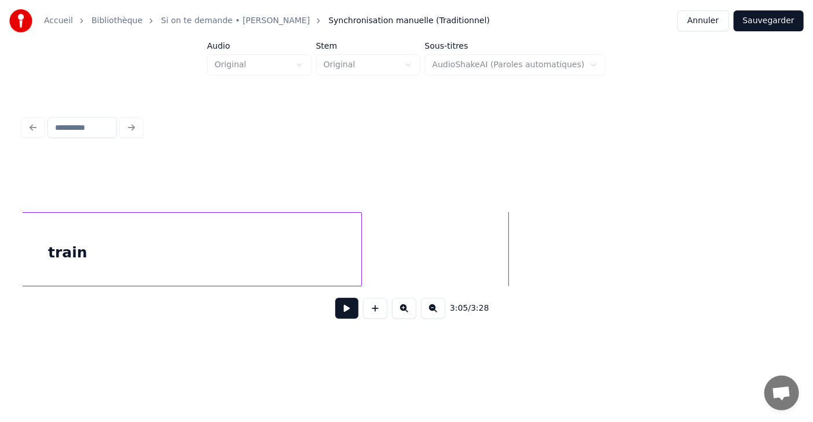
click at [360, 266] on div at bounding box center [359, 249] width 3 height 73
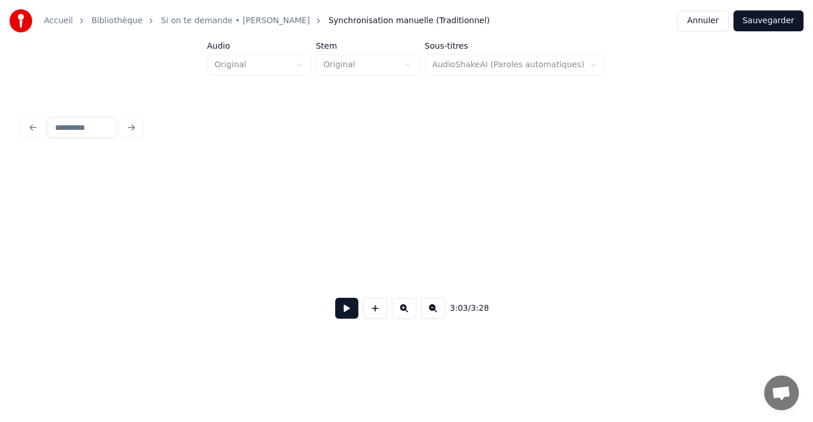
scroll to position [0, 4201]
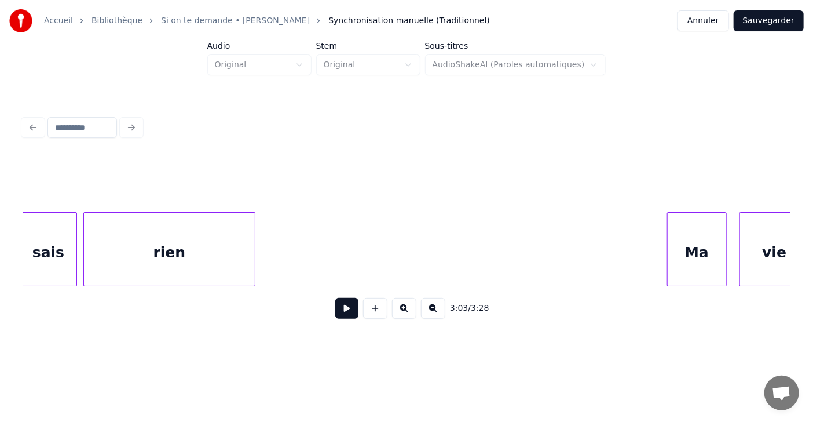
click at [668, 259] on div at bounding box center [669, 249] width 3 height 73
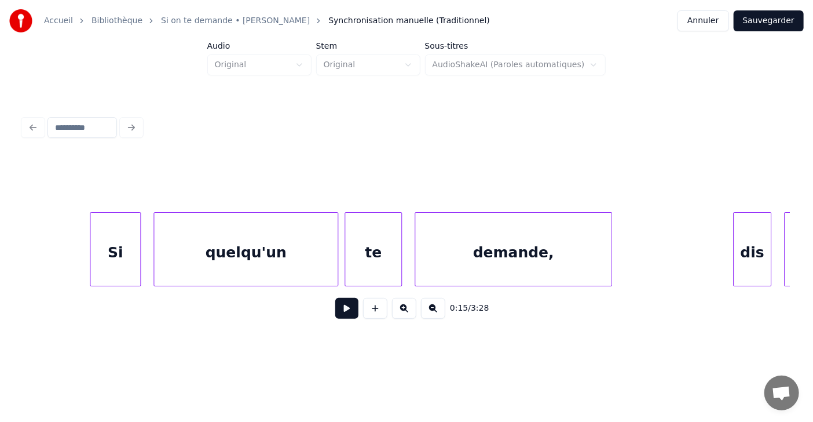
scroll to position [0, 3162]
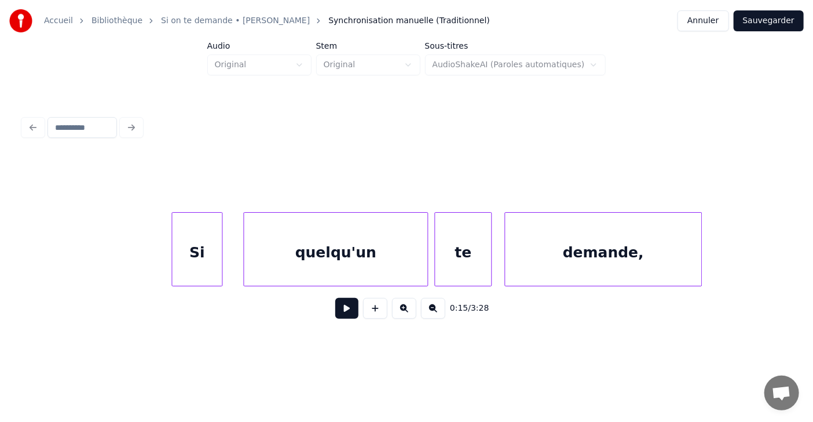
click at [183, 263] on div "Si" at bounding box center [198, 252] width 50 height 79
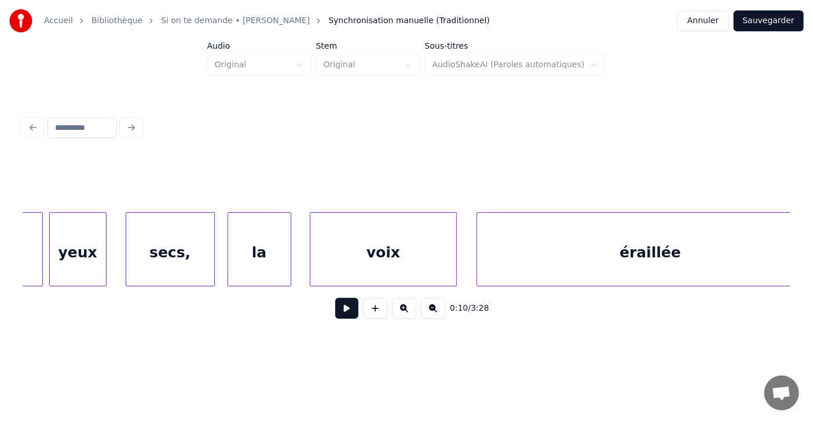
scroll to position [0, 14682]
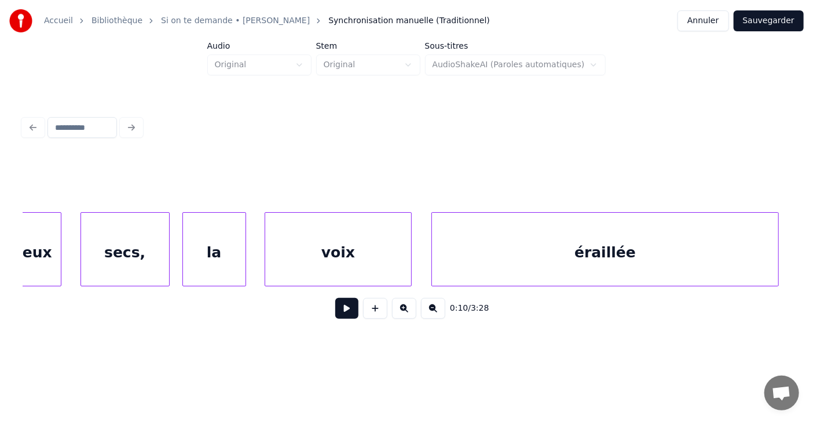
click at [762, 30] on button "Sauvegarder" at bounding box center [769, 20] width 70 height 21
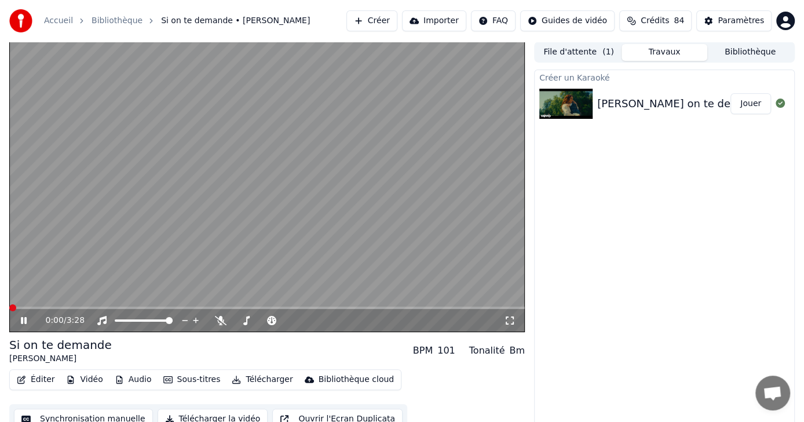
click at [9, 304] on span at bounding box center [12, 307] width 7 height 7
click at [12, 303] on video at bounding box center [266, 187] width 515 height 290
drag, startPoint x: 12, startPoint y: 303, endPoint x: 12, endPoint y: 315, distance: 11.6
click at [12, 315] on div "0:22 / 3:28" at bounding box center [266, 187] width 515 height 290
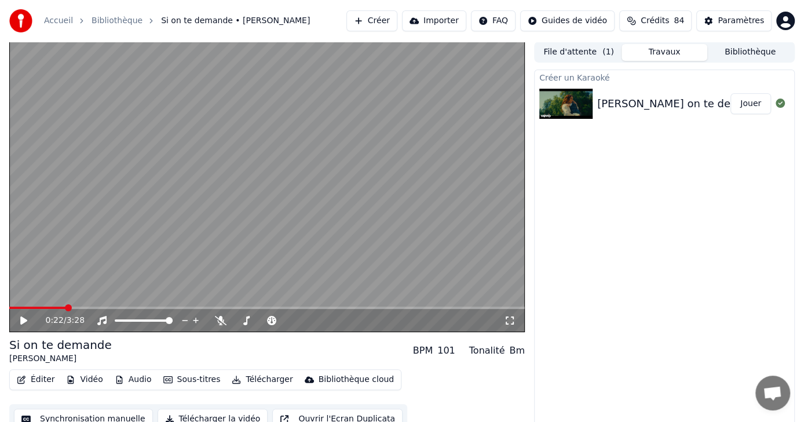
click at [12, 315] on div "0:22 / 3:28" at bounding box center [266, 320] width 515 height 23
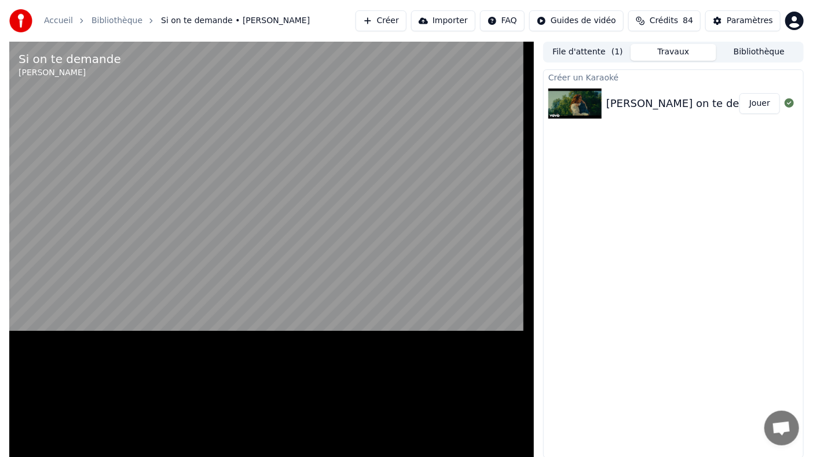
drag, startPoint x: 9, startPoint y: 310, endPoint x: 13, endPoint y: 296, distance: 14.5
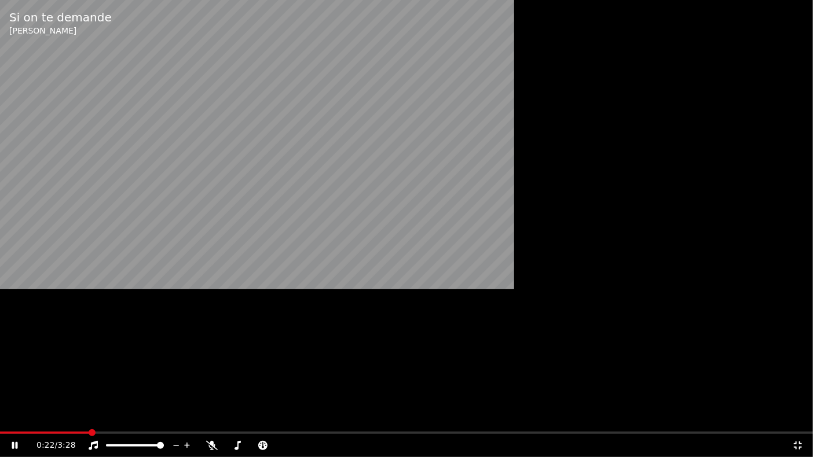
click at [13, 308] on div "Si on te demande [PERSON_NAME] 0:22 / 3:28" at bounding box center [406, 228] width 813 height 457
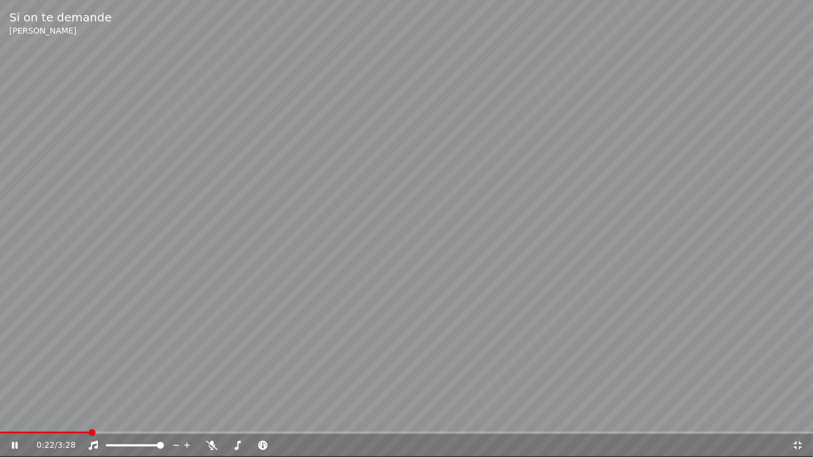
click at [13, 296] on video at bounding box center [406, 228] width 813 height 457
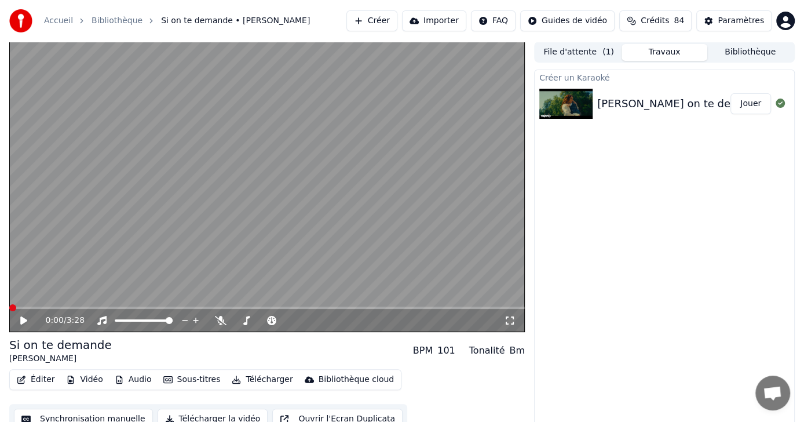
click at [9, 306] on span at bounding box center [12, 307] width 7 height 7
click at [21, 320] on icon at bounding box center [23, 320] width 7 height 8
click at [28, 307] on span at bounding box center [19, 307] width 20 height 2
click at [17, 309] on span at bounding box center [20, 307] width 7 height 7
click at [13, 309] on div "0:03 / 3:28" at bounding box center [266, 320] width 515 height 23
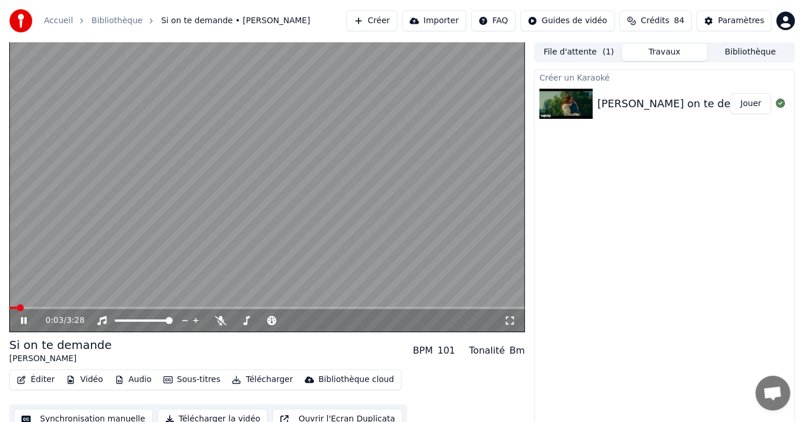
click at [13, 309] on div "0:03 / 3:28" at bounding box center [266, 320] width 515 height 23
click at [16, 306] on div "0:03 / 3:28" at bounding box center [266, 318] width 515 height 25
click at [9, 304] on span at bounding box center [12, 307] width 7 height 7
click at [20, 323] on icon at bounding box center [32, 320] width 27 height 9
click at [12, 310] on span at bounding box center [15, 307] width 7 height 7
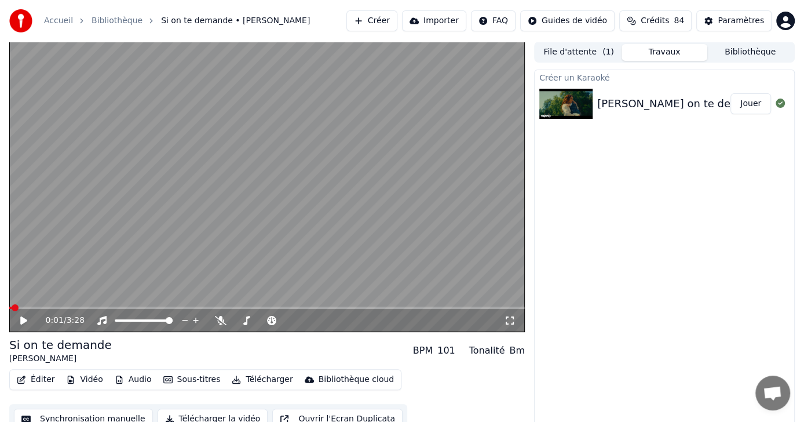
click at [10, 310] on div "0:01 / 3:28" at bounding box center [266, 320] width 515 height 23
click at [9, 306] on span at bounding box center [12, 307] width 7 height 7
click at [24, 319] on icon at bounding box center [23, 320] width 7 height 8
click at [255, 381] on button "Télécharger" at bounding box center [262, 379] width 70 height 16
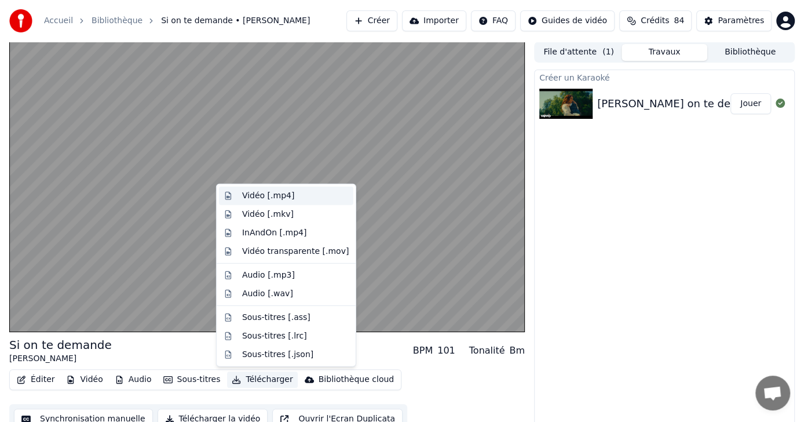
click at [273, 198] on div "Vidéo [.mp4]" at bounding box center [268, 196] width 52 height 12
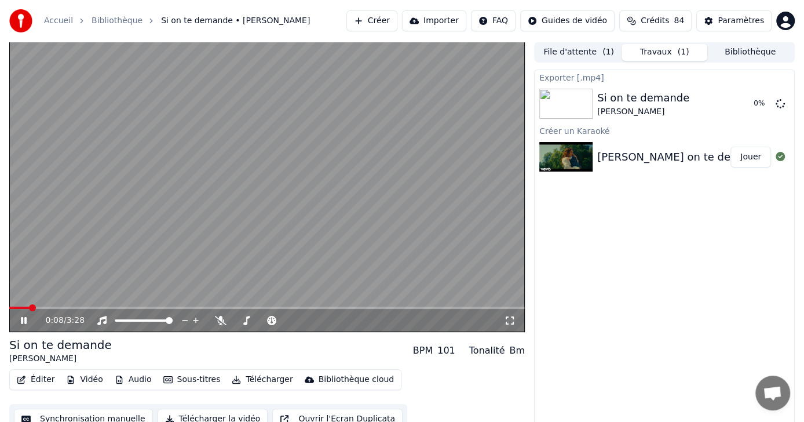
click at [23, 320] on icon at bounding box center [32, 320] width 27 height 9
click at [753, 100] on button "Afficher" at bounding box center [745, 103] width 51 height 21
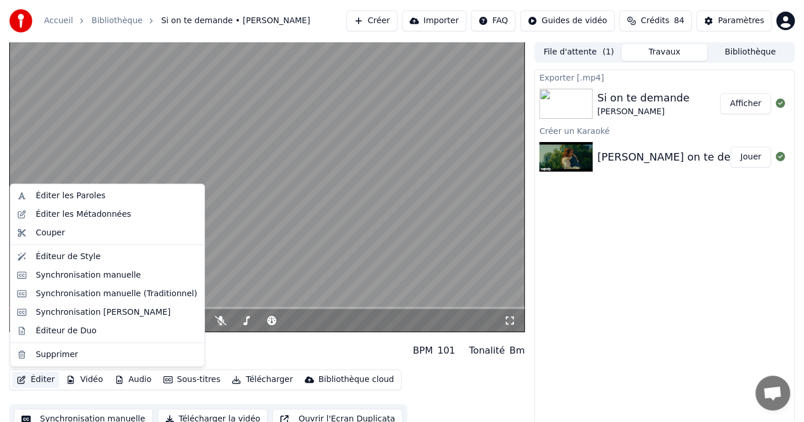
click at [31, 378] on button "Éditer" at bounding box center [35, 379] width 47 height 16
click at [101, 293] on div "Synchronisation manuelle (Traditionnel)" at bounding box center [117, 294] width 162 height 12
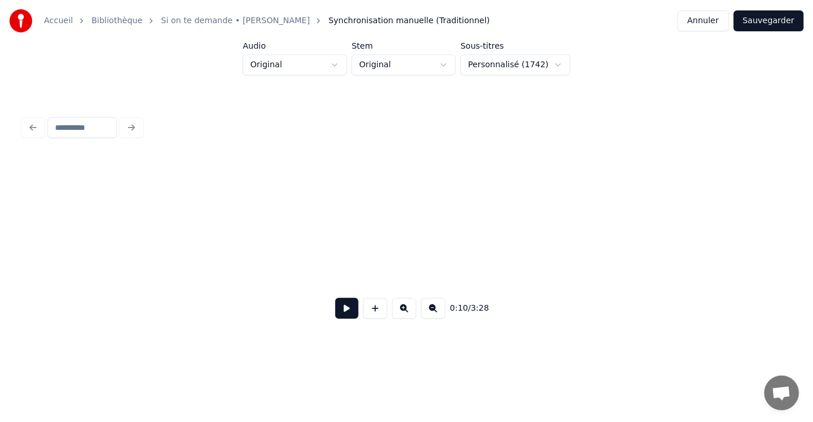
scroll to position [0, 1297]
click at [345, 311] on button at bounding box center [346, 308] width 23 height 21
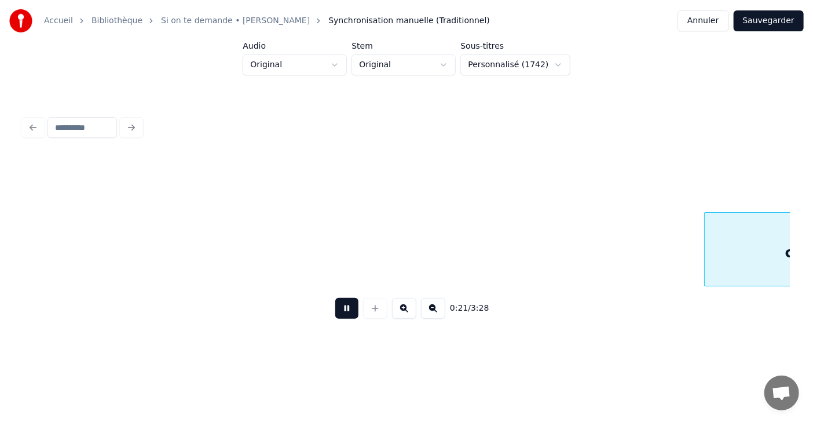
scroll to position [0, 6703]
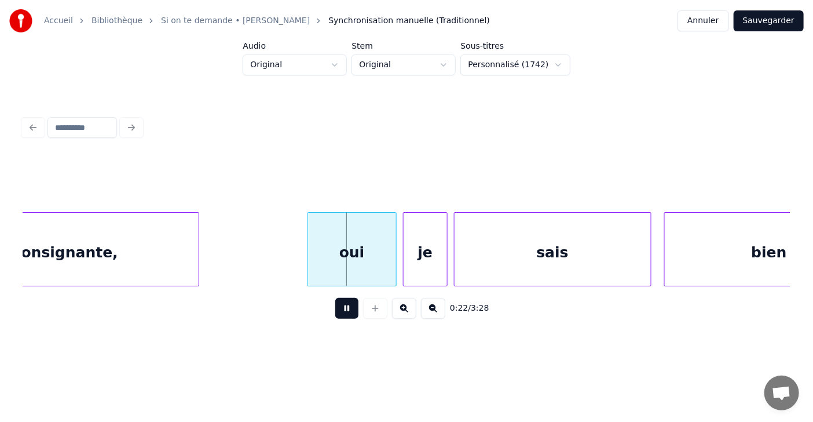
click at [345, 311] on button at bounding box center [346, 308] width 23 height 21
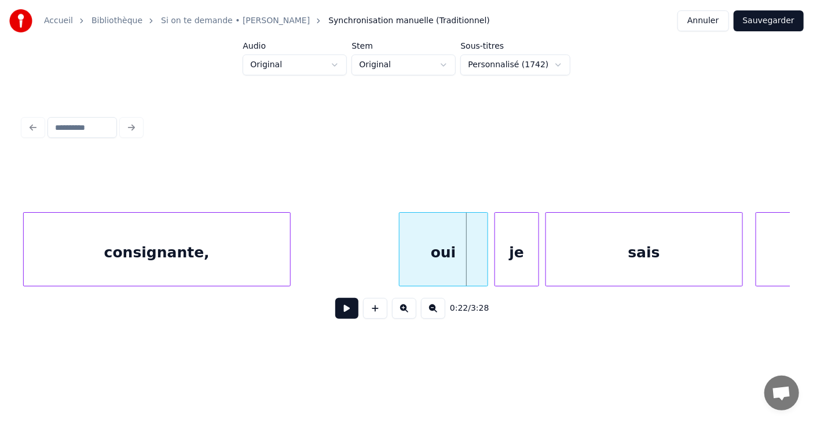
scroll to position [0, 6588]
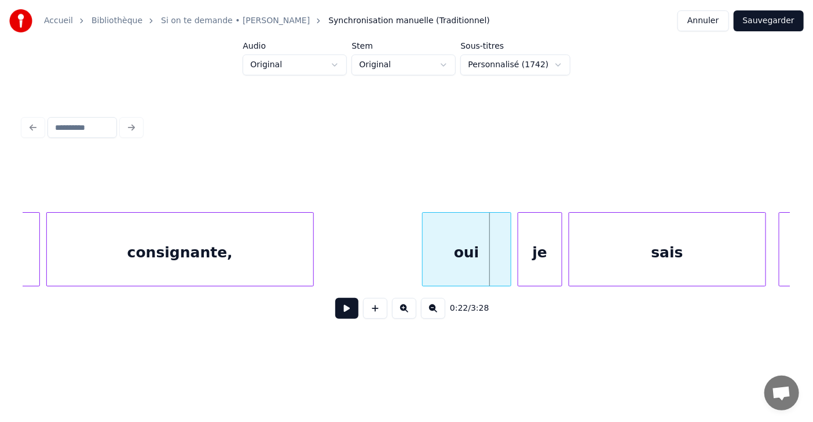
click at [170, 259] on div "consignante," at bounding box center [180, 252] width 266 height 79
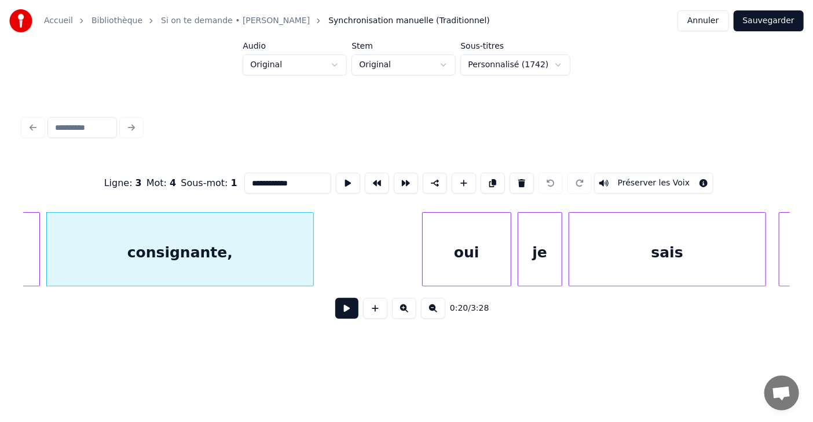
click at [274, 180] on input "**********" at bounding box center [287, 183] width 87 height 21
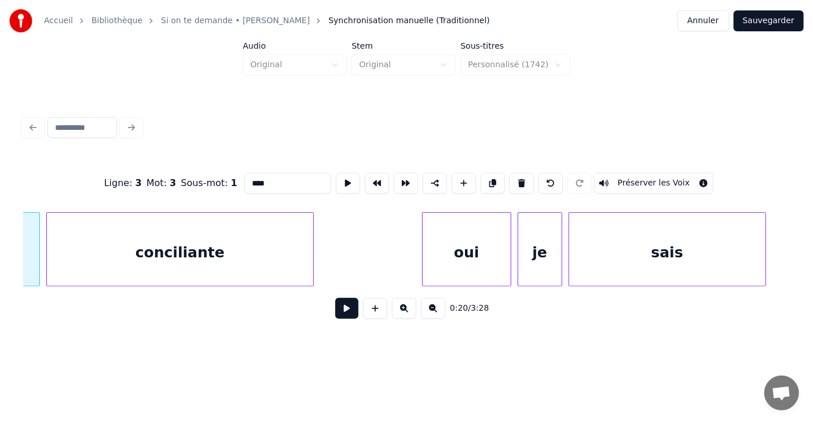
scroll to position [0, 6503]
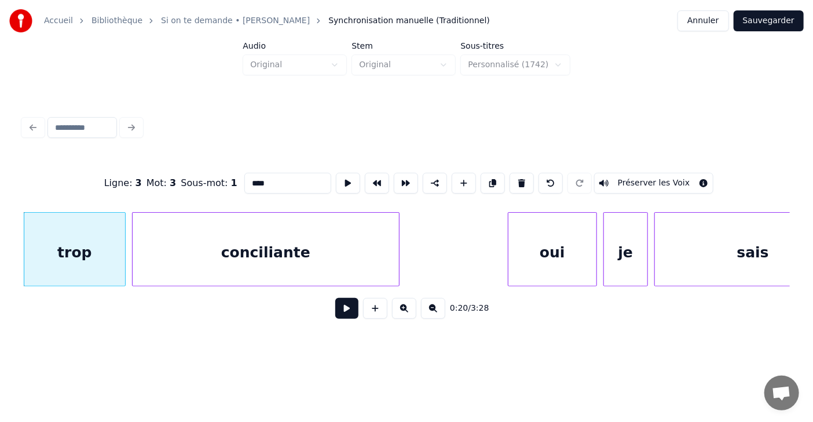
type input "****"
click at [338, 316] on button at bounding box center [346, 308] width 23 height 21
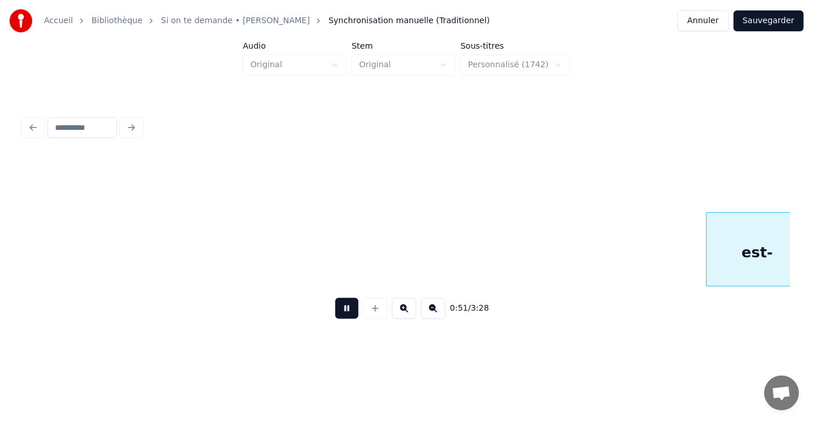
scroll to position [0, 16530]
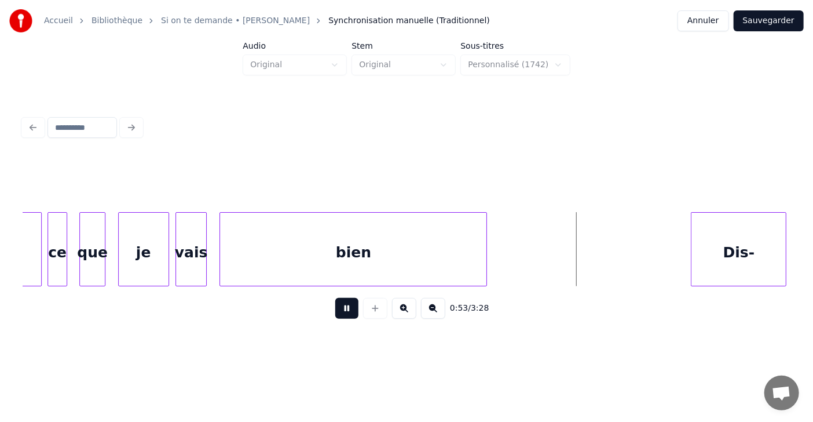
click at [757, 28] on button "Sauvegarder" at bounding box center [769, 20] width 70 height 21
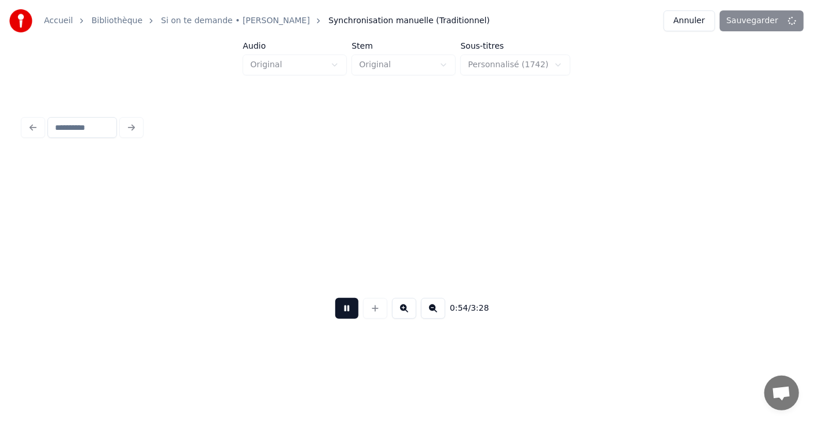
scroll to position [0, 17297]
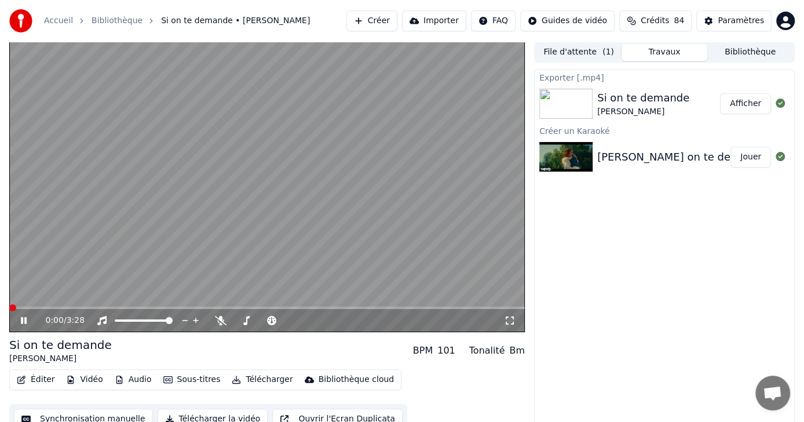
click at [13, 311] on span at bounding box center [12, 307] width 7 height 7
click at [13, 312] on div "0:02 / 3:28" at bounding box center [266, 320] width 515 height 23
click at [21, 320] on icon at bounding box center [24, 320] width 6 height 7
click at [21, 320] on icon at bounding box center [23, 320] width 7 height 8
click at [21, 320] on icon at bounding box center [24, 320] width 6 height 7
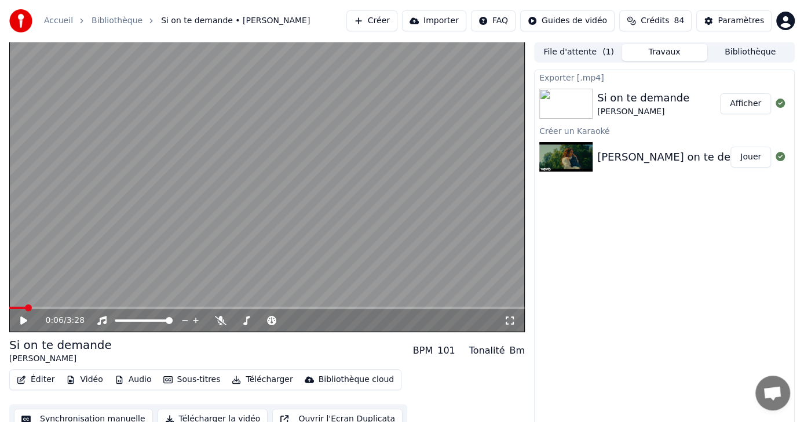
click at [21, 320] on icon at bounding box center [23, 320] width 7 height 8
click at [21, 320] on icon at bounding box center [24, 320] width 6 height 7
click at [21, 320] on icon at bounding box center [23, 320] width 7 height 8
click at [21, 320] on icon at bounding box center [24, 320] width 6 height 7
click at [21, 320] on icon at bounding box center [23, 320] width 7 height 8
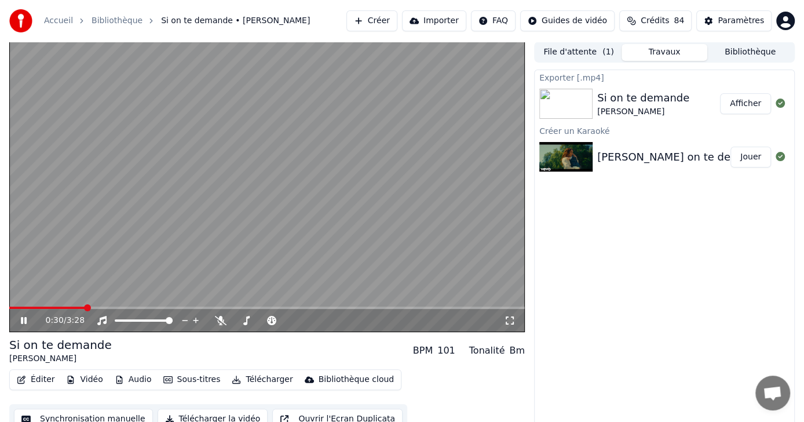
click at [21, 320] on icon at bounding box center [24, 320] width 6 height 7
drag, startPoint x: 131, startPoint y: 281, endPoint x: 153, endPoint y: 285, distance: 21.8
click at [153, 285] on video at bounding box center [266, 187] width 515 height 290
drag, startPoint x: 153, startPoint y: 285, endPoint x: 158, endPoint y: 347, distance: 62.7
click at [158, 347] on div "0:31 / 3:28 Si on te demande [PERSON_NAME] BPM 101 Tonalité Bm Éditer Vidéo Aud…" at bounding box center [266, 238] width 515 height 392
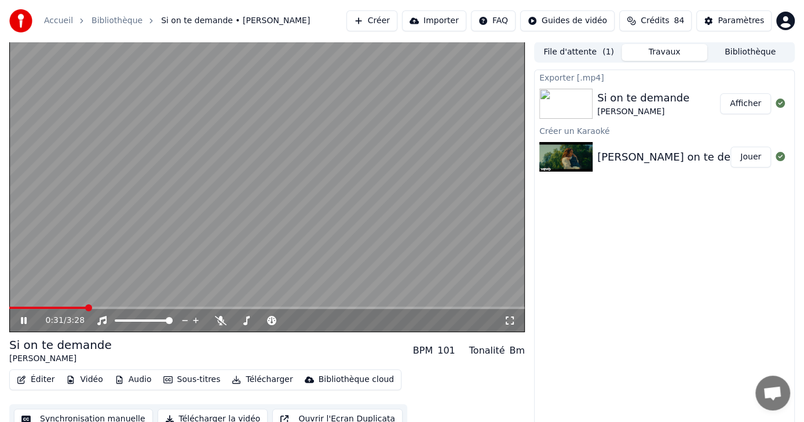
click at [23, 321] on icon at bounding box center [24, 320] width 6 height 7
click at [76, 306] on span at bounding box center [78, 307] width 7 height 7
click at [24, 319] on icon at bounding box center [23, 320] width 7 height 8
click at [24, 319] on icon at bounding box center [32, 320] width 27 height 9
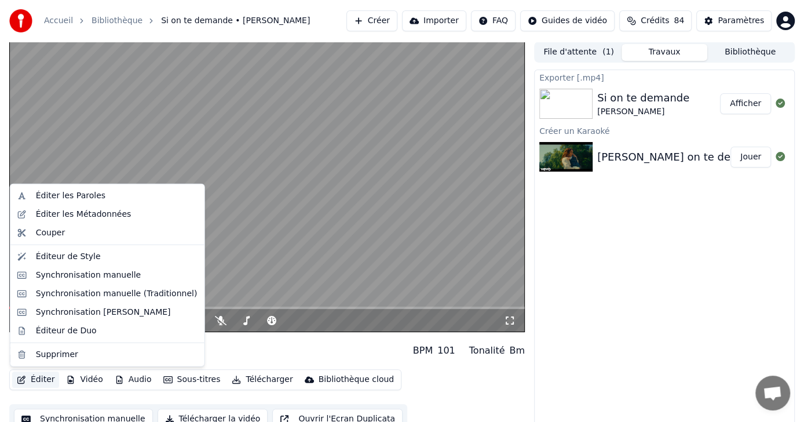
click at [38, 376] on button "Éditer" at bounding box center [35, 379] width 47 height 16
click at [111, 294] on div "Synchronisation manuelle (Traditionnel)" at bounding box center [117, 294] width 162 height 12
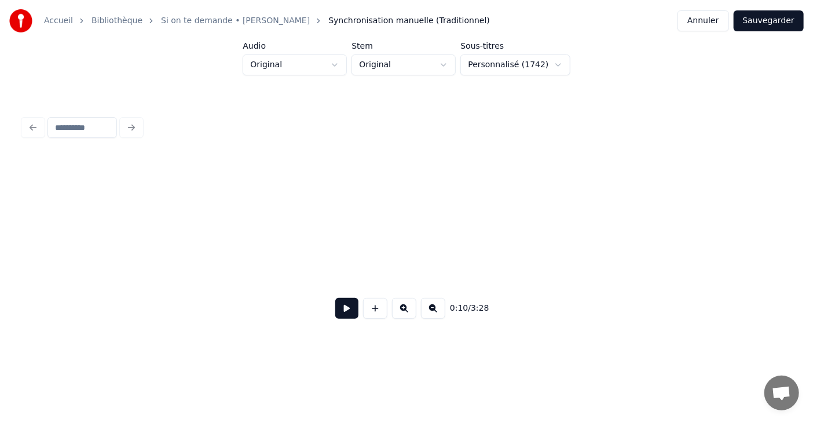
scroll to position [0, 1824]
click at [340, 314] on button at bounding box center [346, 308] width 23 height 21
